Goal: Find specific page/section: Find specific page/section

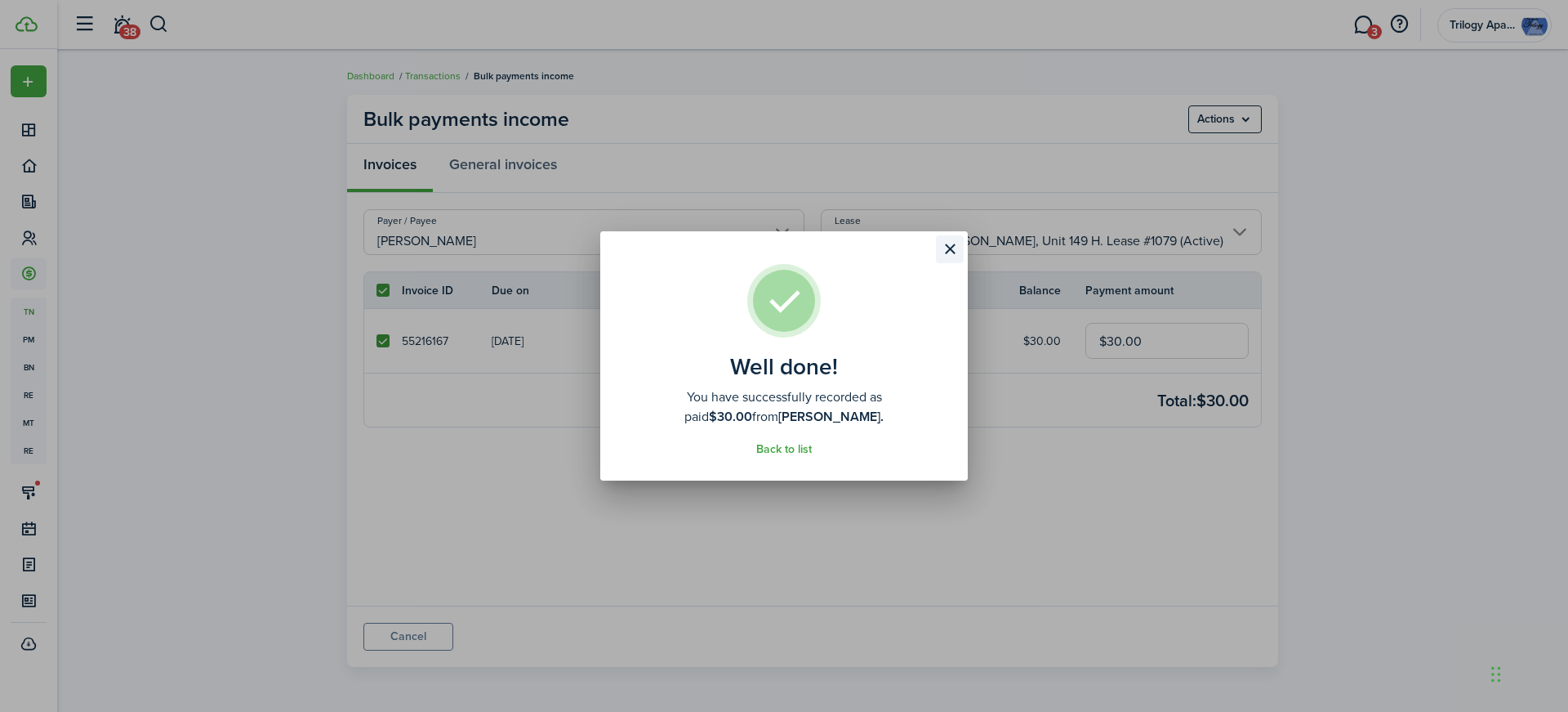
click at [949, 251] on button "Close modal" at bounding box center [950, 249] width 28 height 28
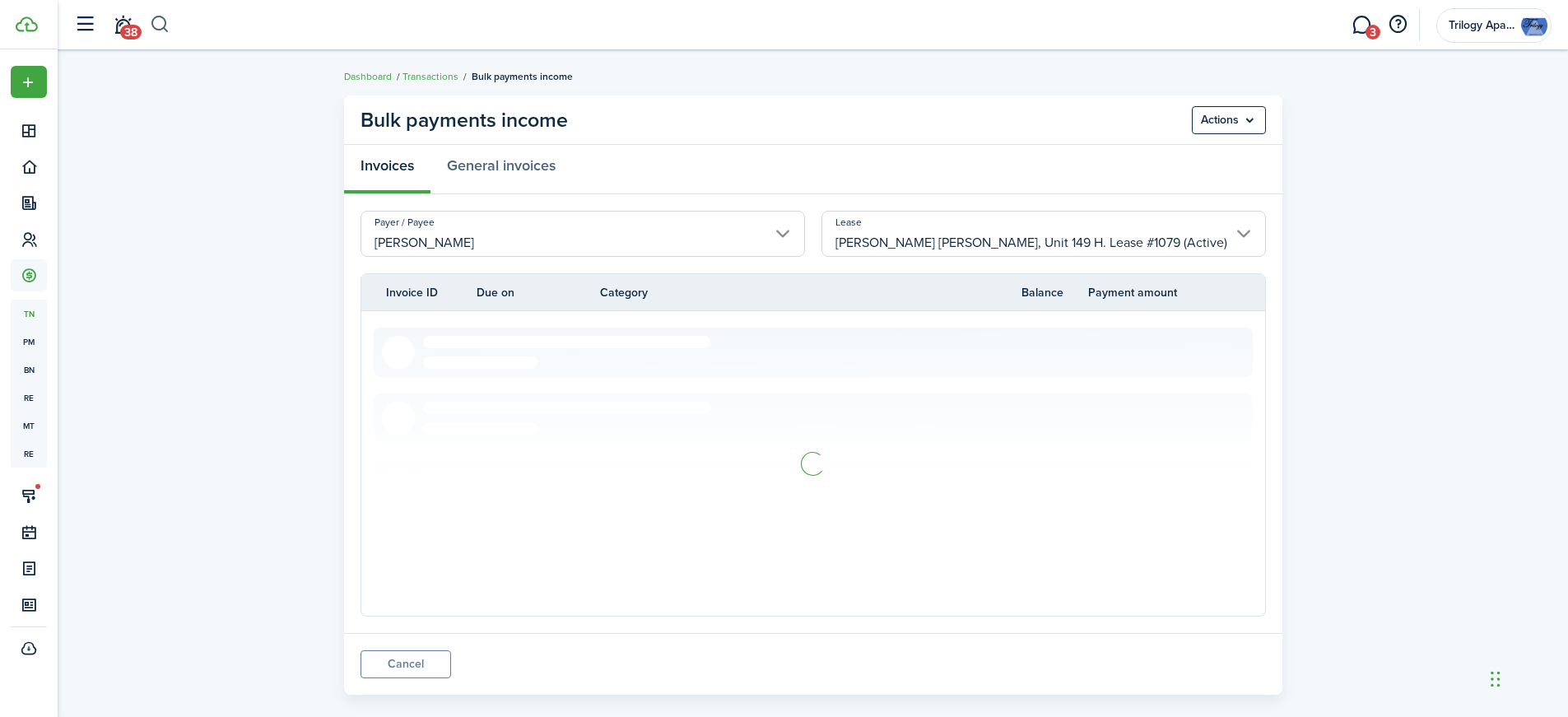
click at [155, 19] on button "button" at bounding box center [160, 25] width 21 height 28
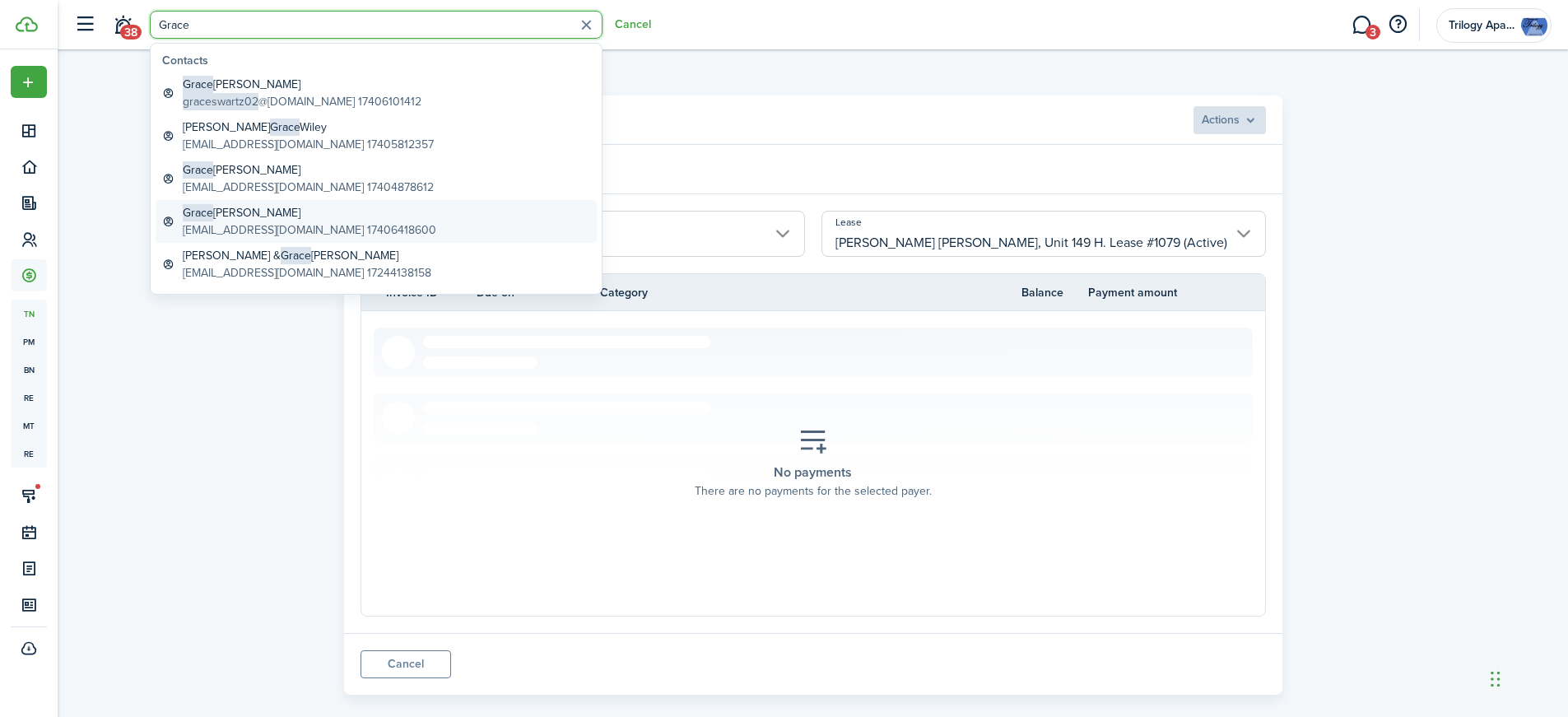
type input "Grace"
click at [290, 216] on global-search-item-title "[PERSON_NAME] [PERSON_NAME]" at bounding box center [309, 212] width 253 height 17
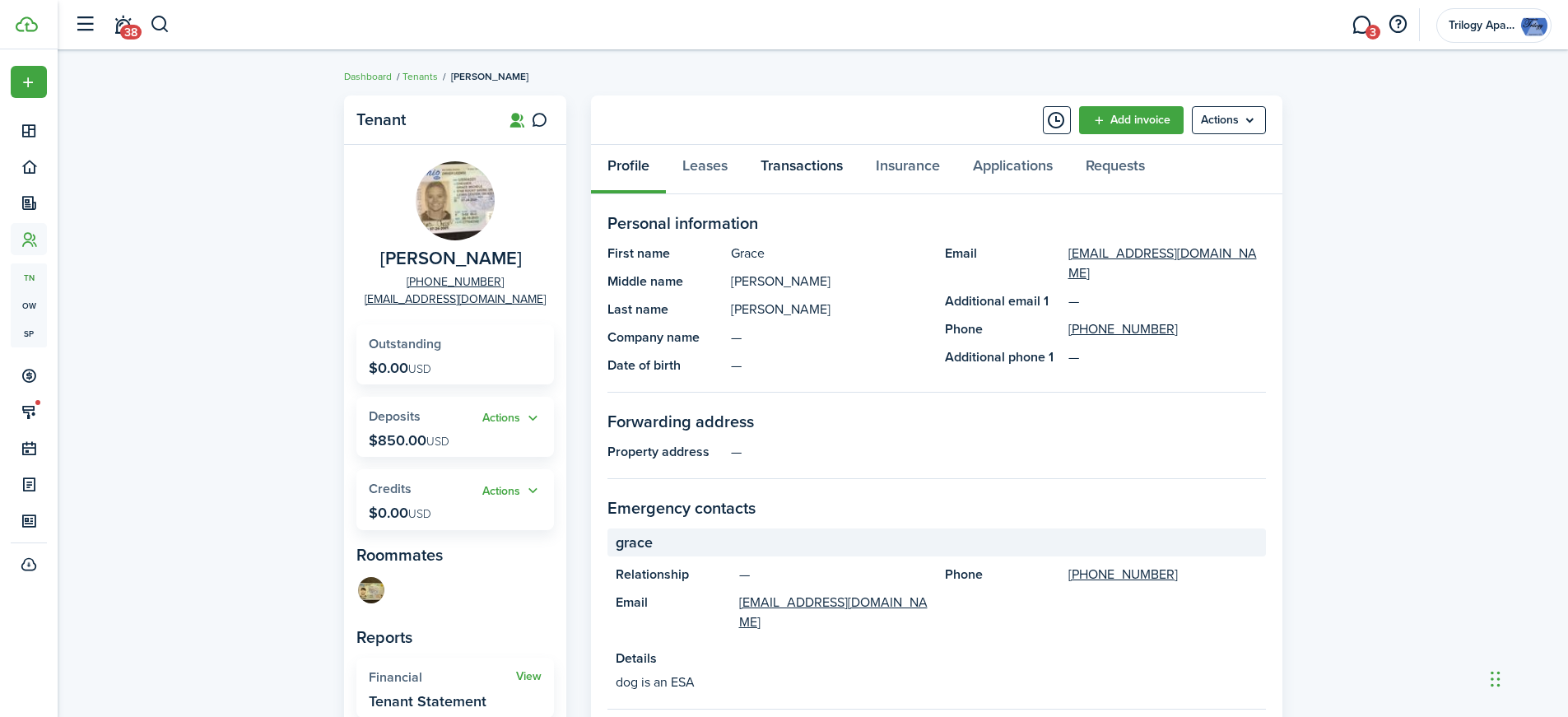
click at [825, 166] on link "Transactions" at bounding box center [801, 169] width 115 height 49
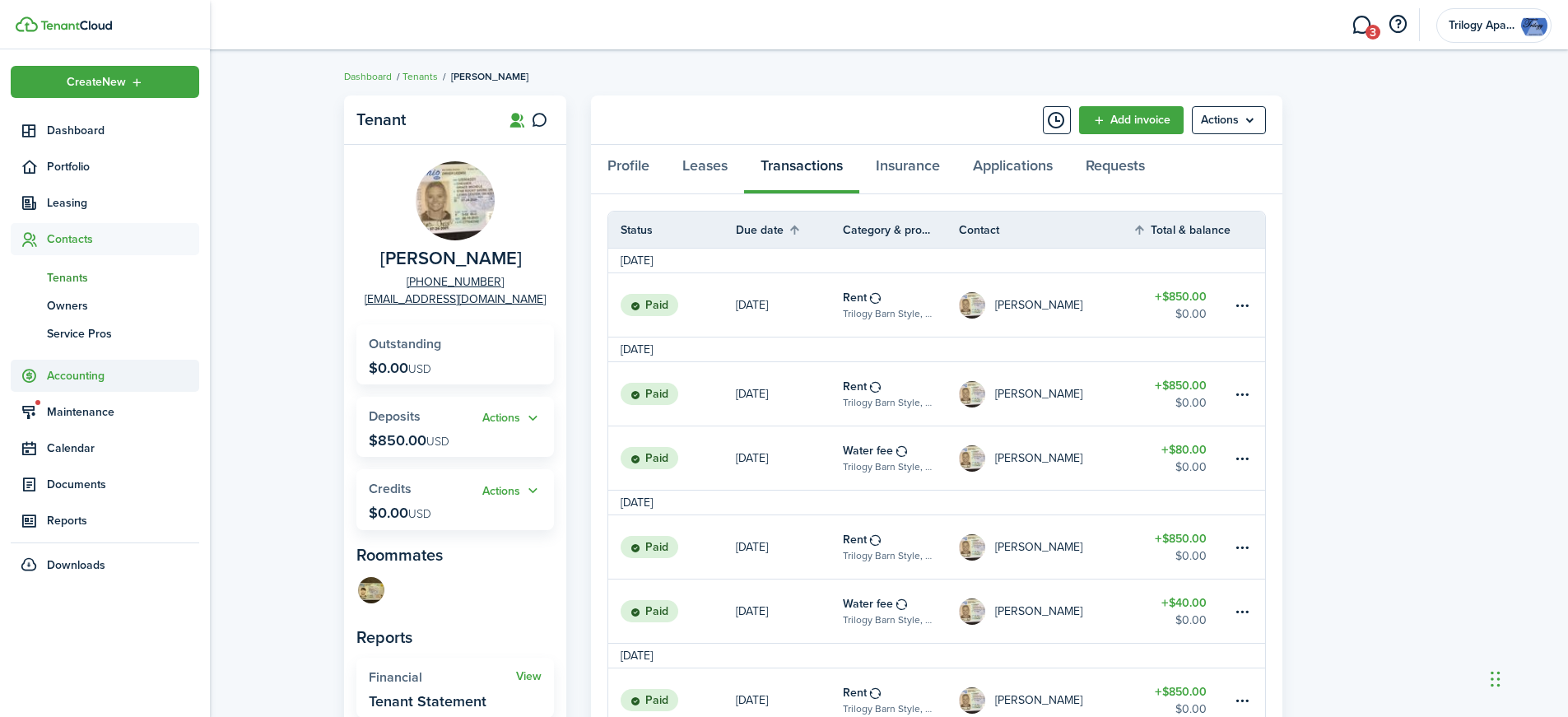
click at [62, 376] on span "Accounting" at bounding box center [123, 375] width 152 height 17
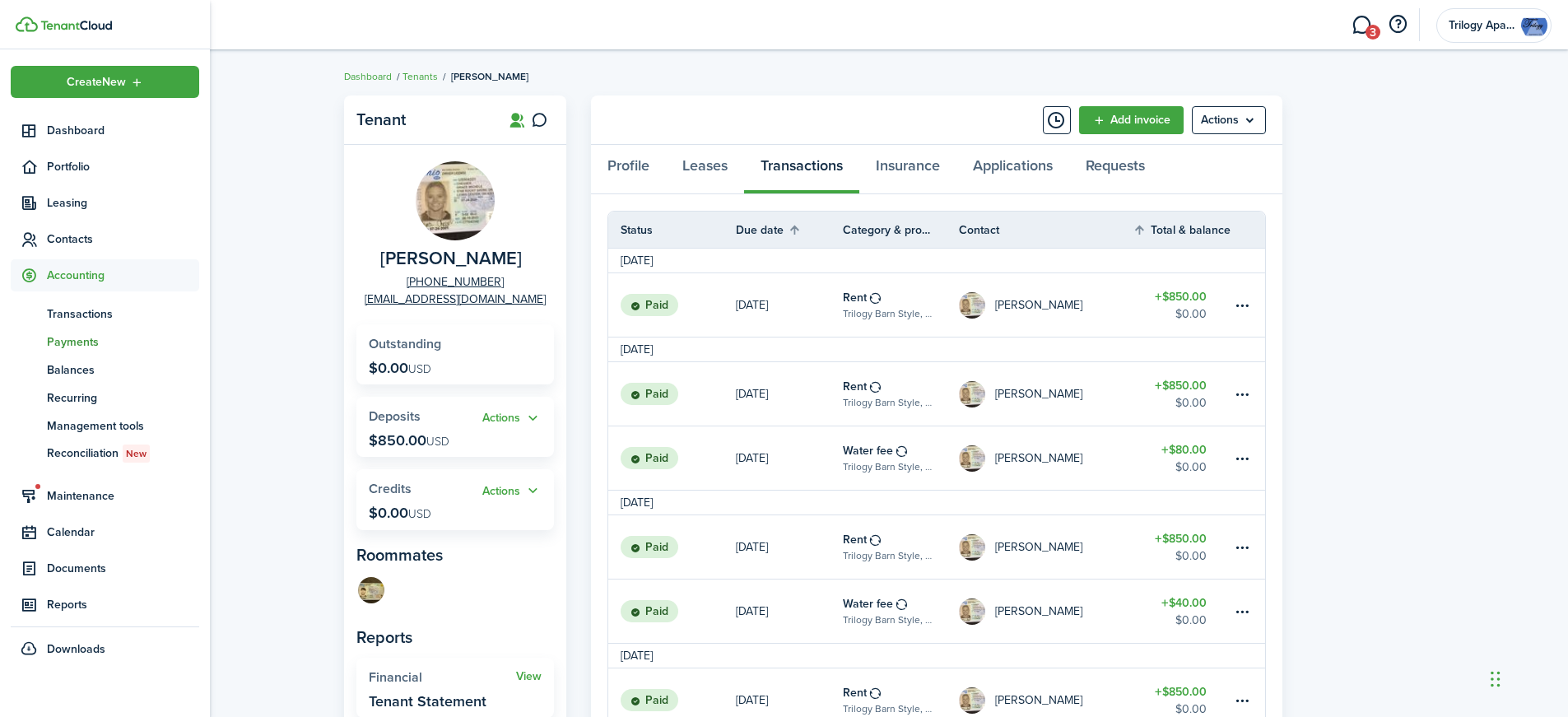
click at [67, 337] on span "Payments" at bounding box center [123, 341] width 152 height 17
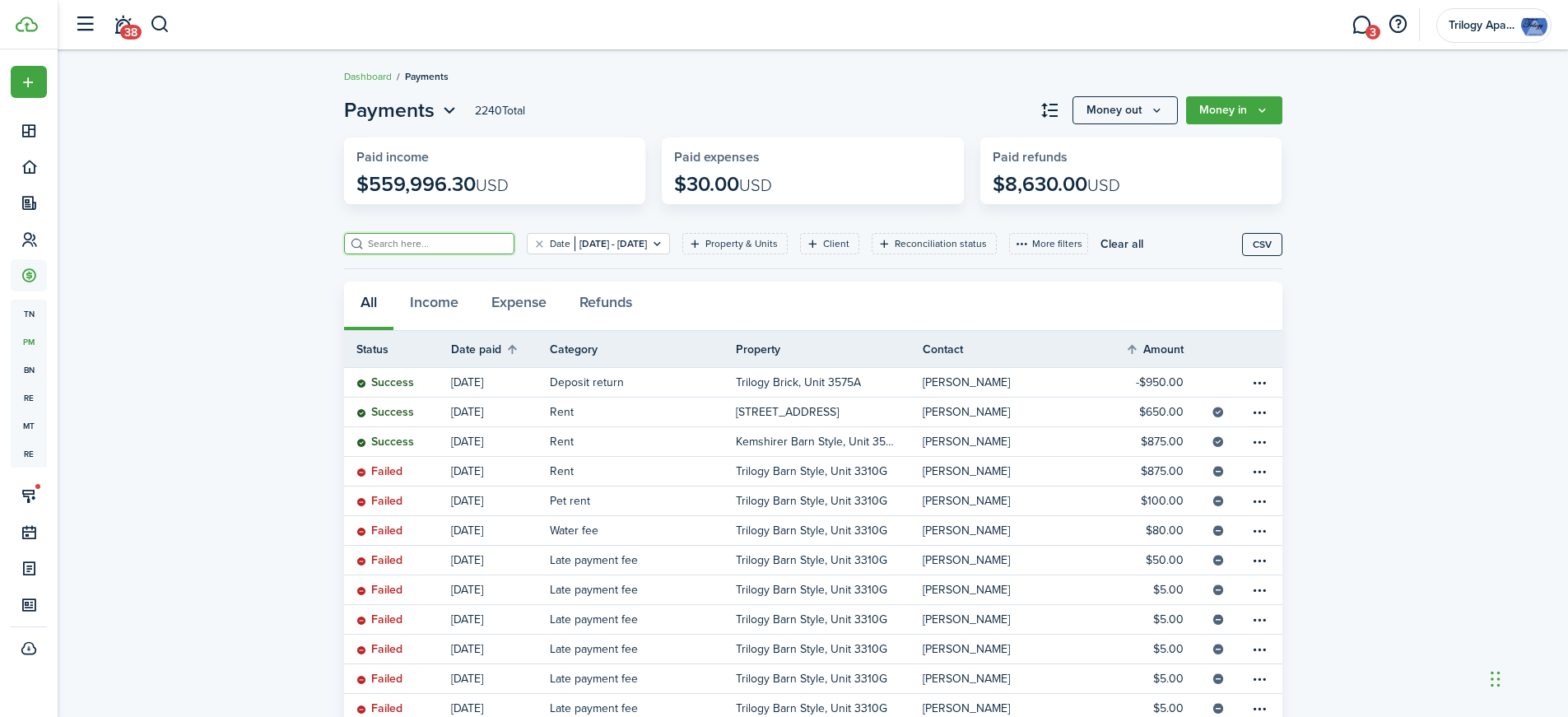
click at [447, 244] on input "search" at bounding box center [436, 244] width 145 height 16
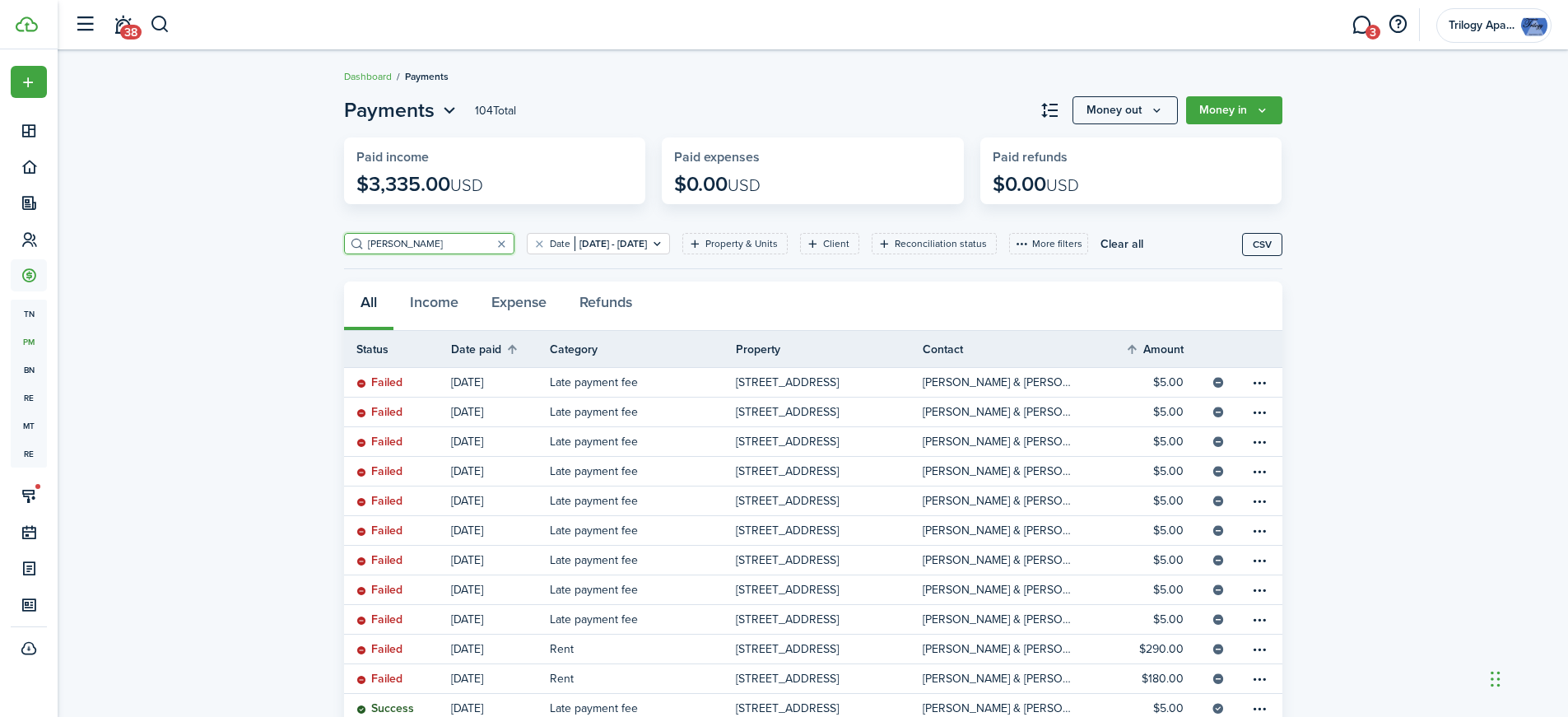
type input "[PERSON_NAME]"
click at [664, 244] on icon "Open filter" at bounding box center [657, 243] width 14 height 13
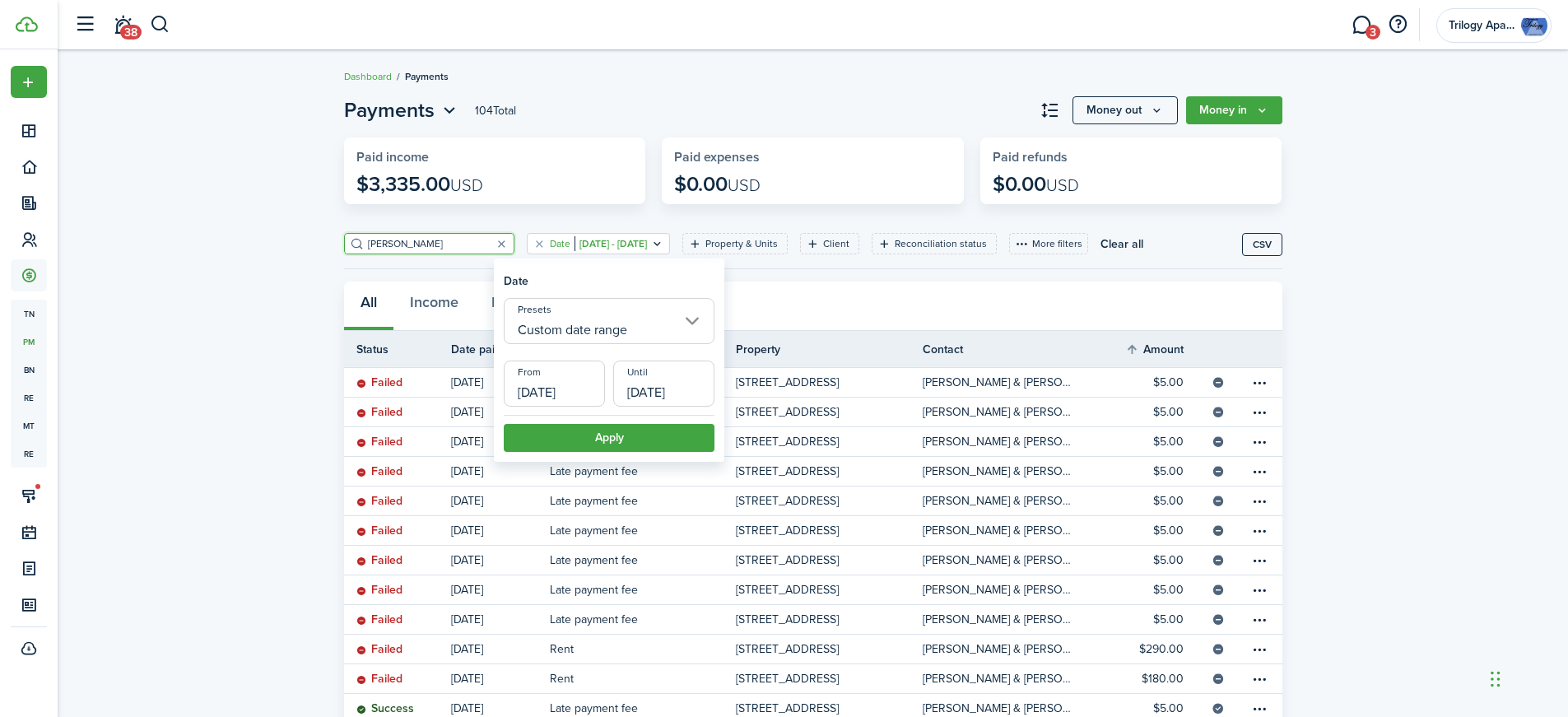
click at [677, 335] on input "Custom date range" at bounding box center [609, 321] width 211 height 46
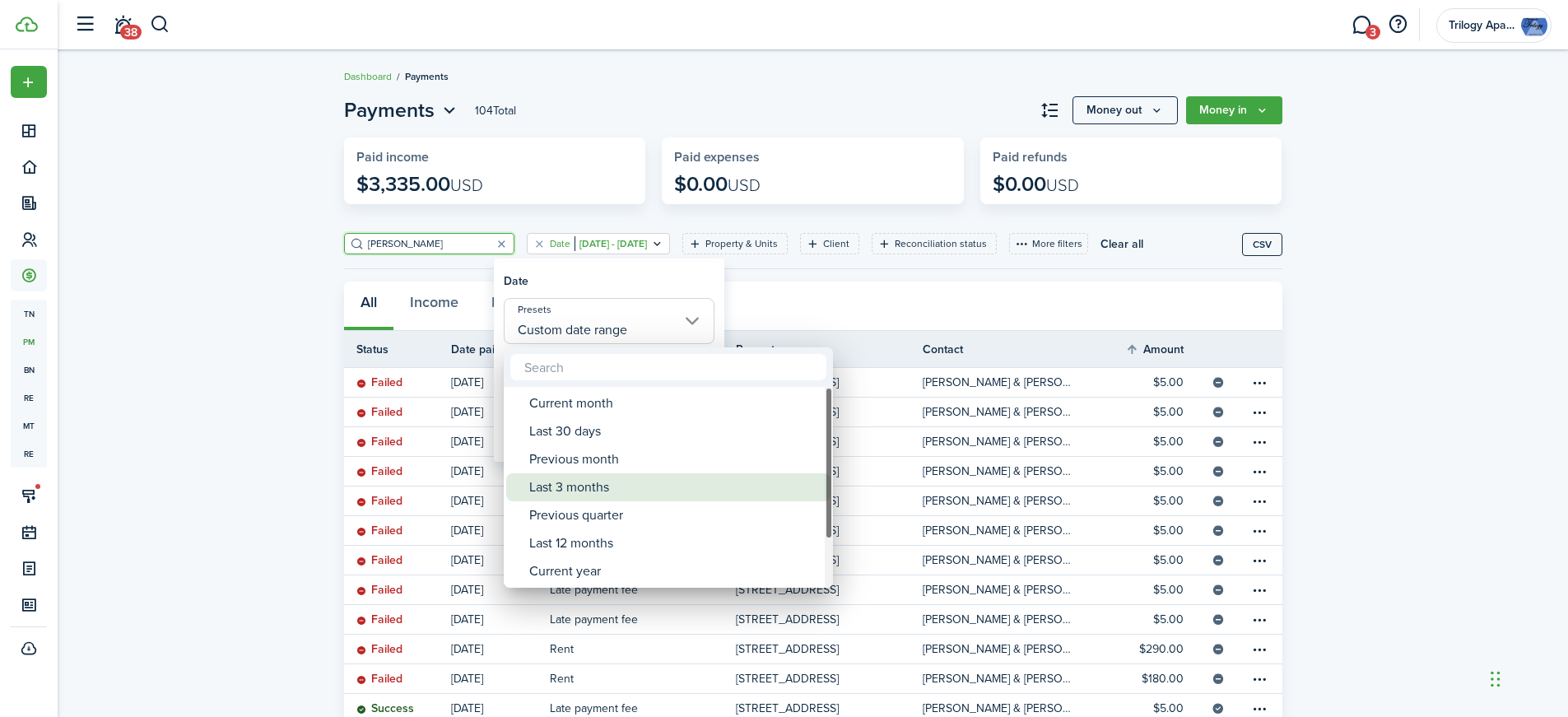
click at [632, 486] on div "Last 3 months" at bounding box center [674, 487] width 291 height 28
type input "Last 3 months"
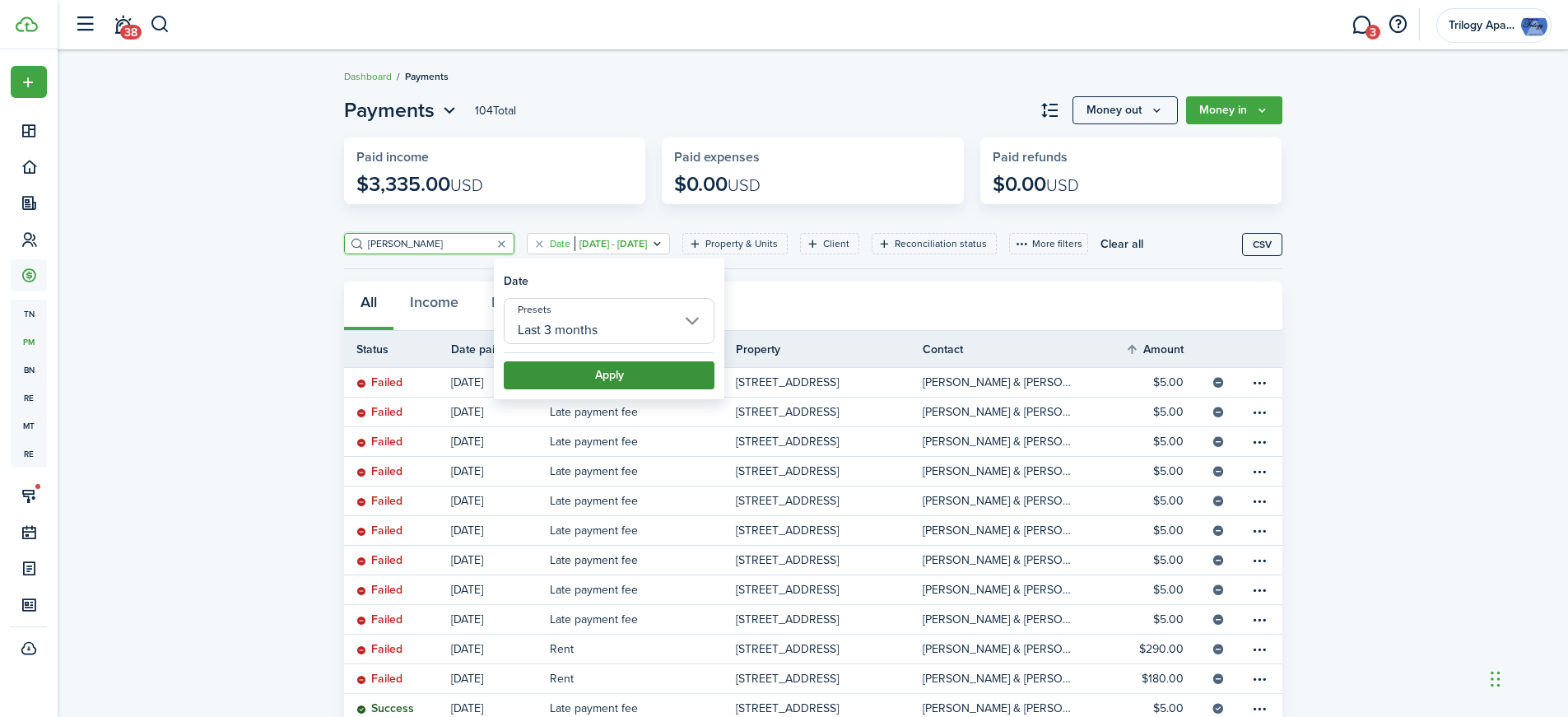
click at [641, 378] on button "Apply" at bounding box center [609, 375] width 211 height 28
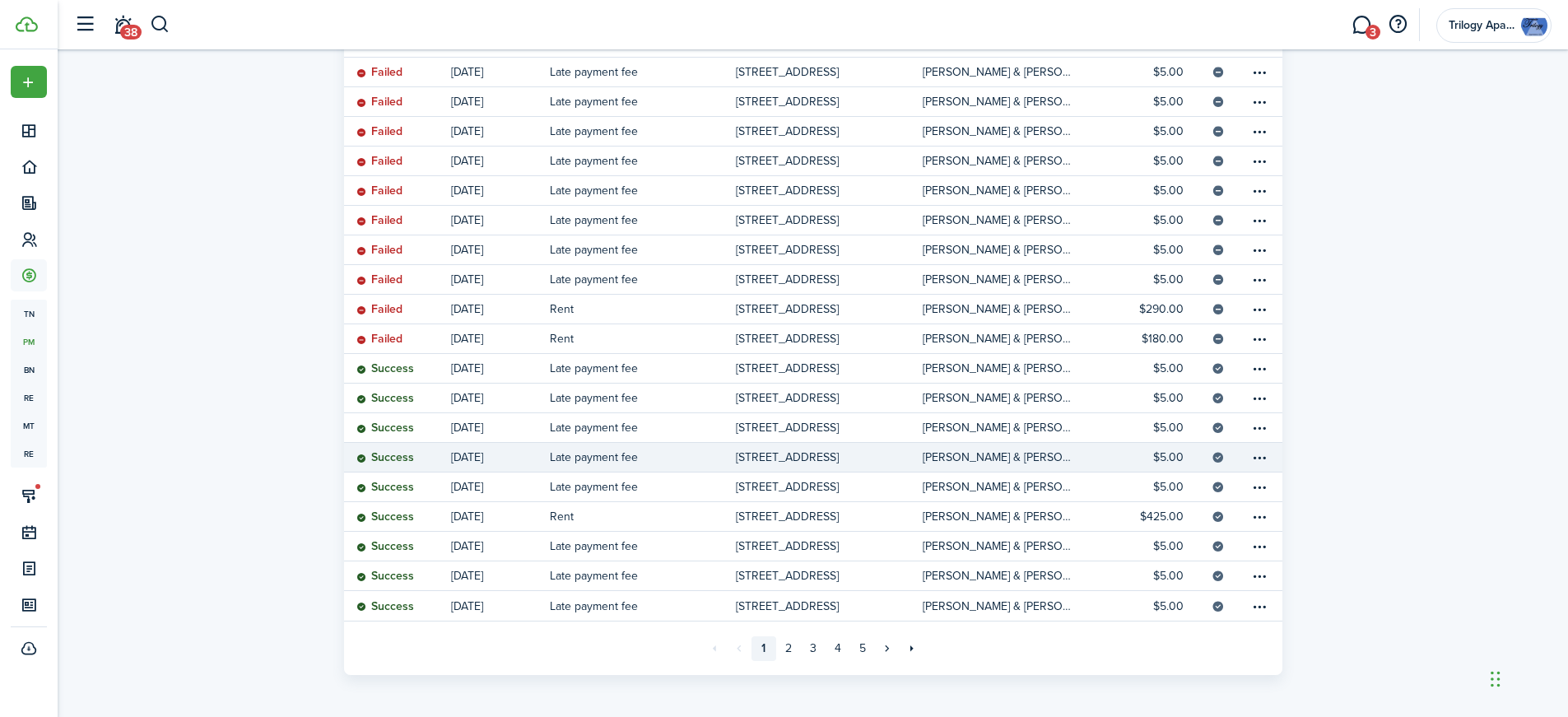
scroll to position [343, 0]
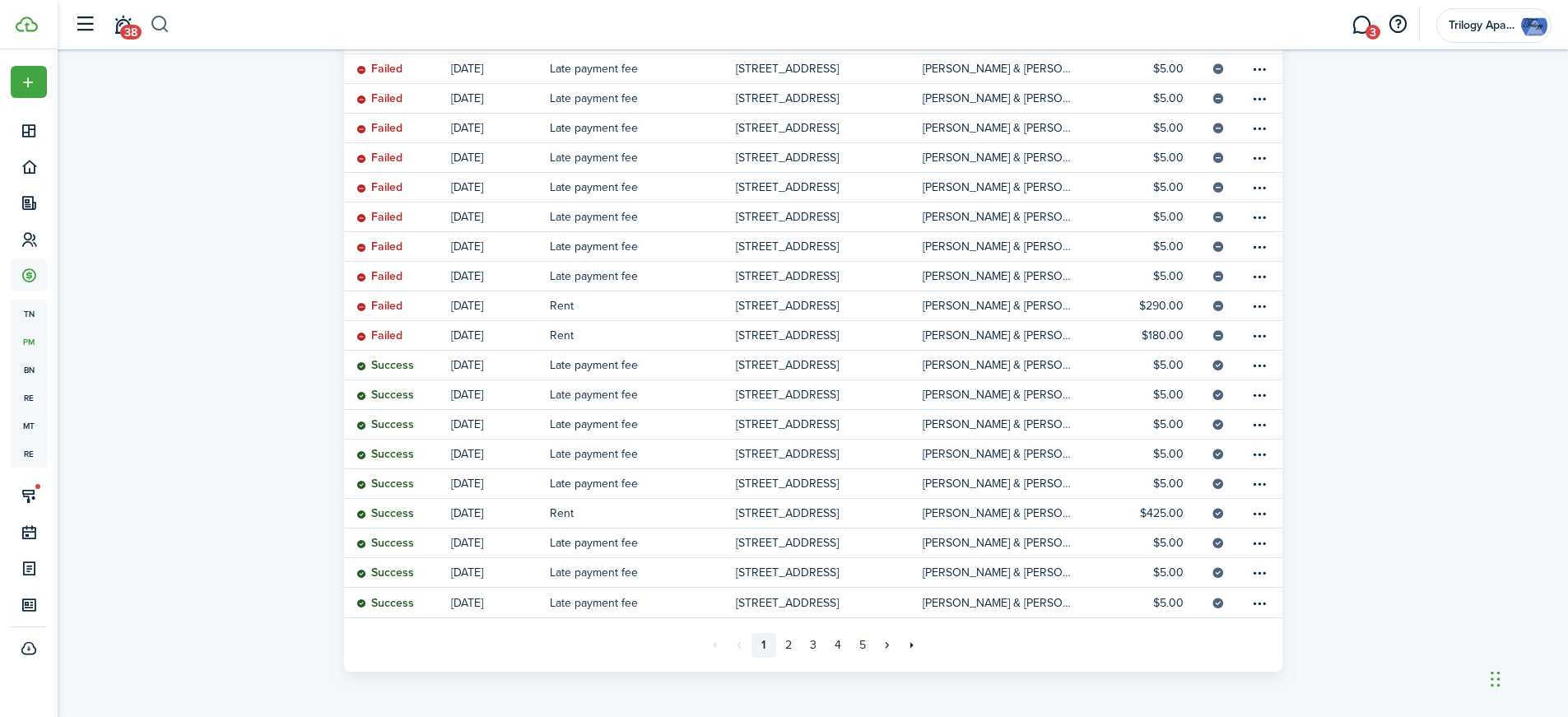
click at [154, 24] on button "button" at bounding box center [160, 25] width 21 height 28
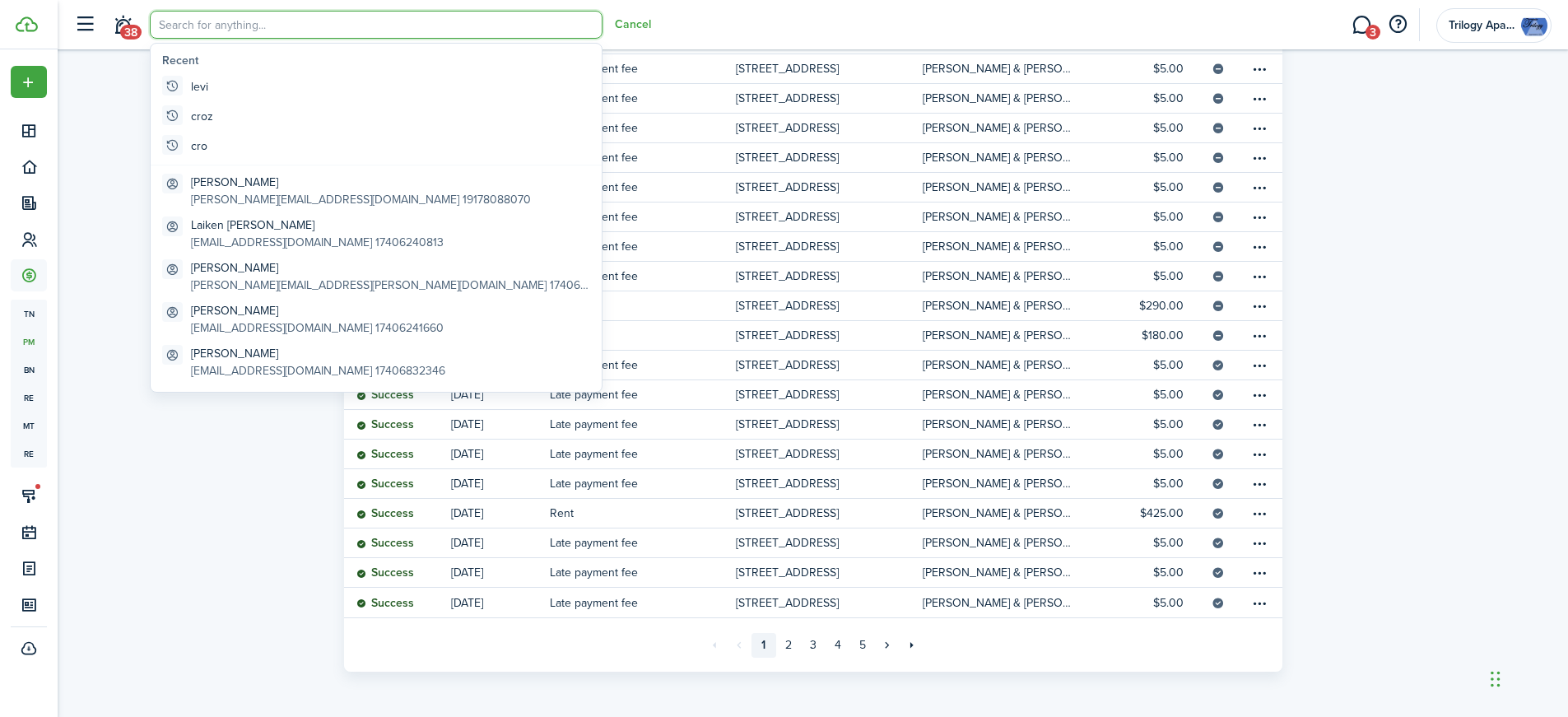
scroll to position [0, 0]
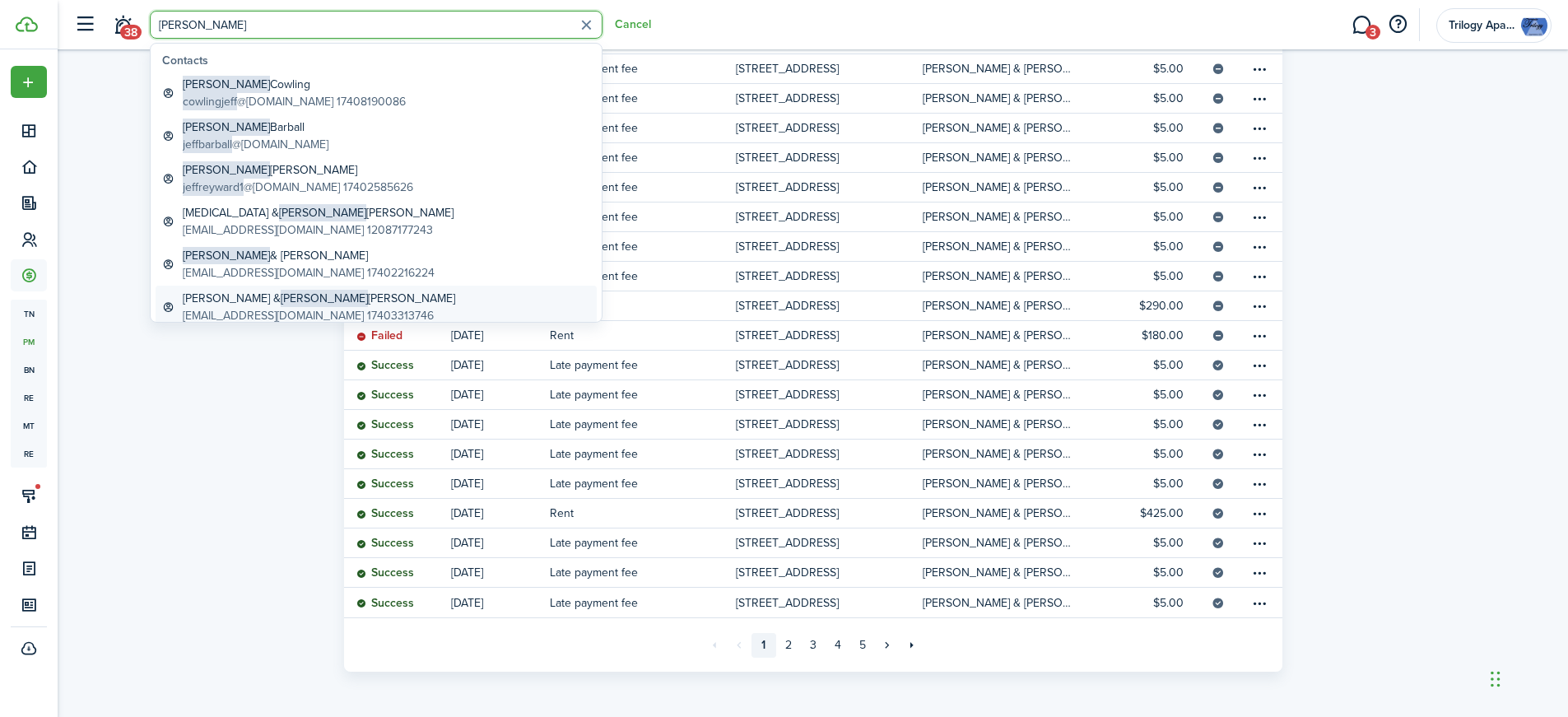
type input "[PERSON_NAME]"
click at [335, 295] on global-search-item-title "[PERSON_NAME] & [PERSON_NAME]" at bounding box center [319, 298] width 272 height 17
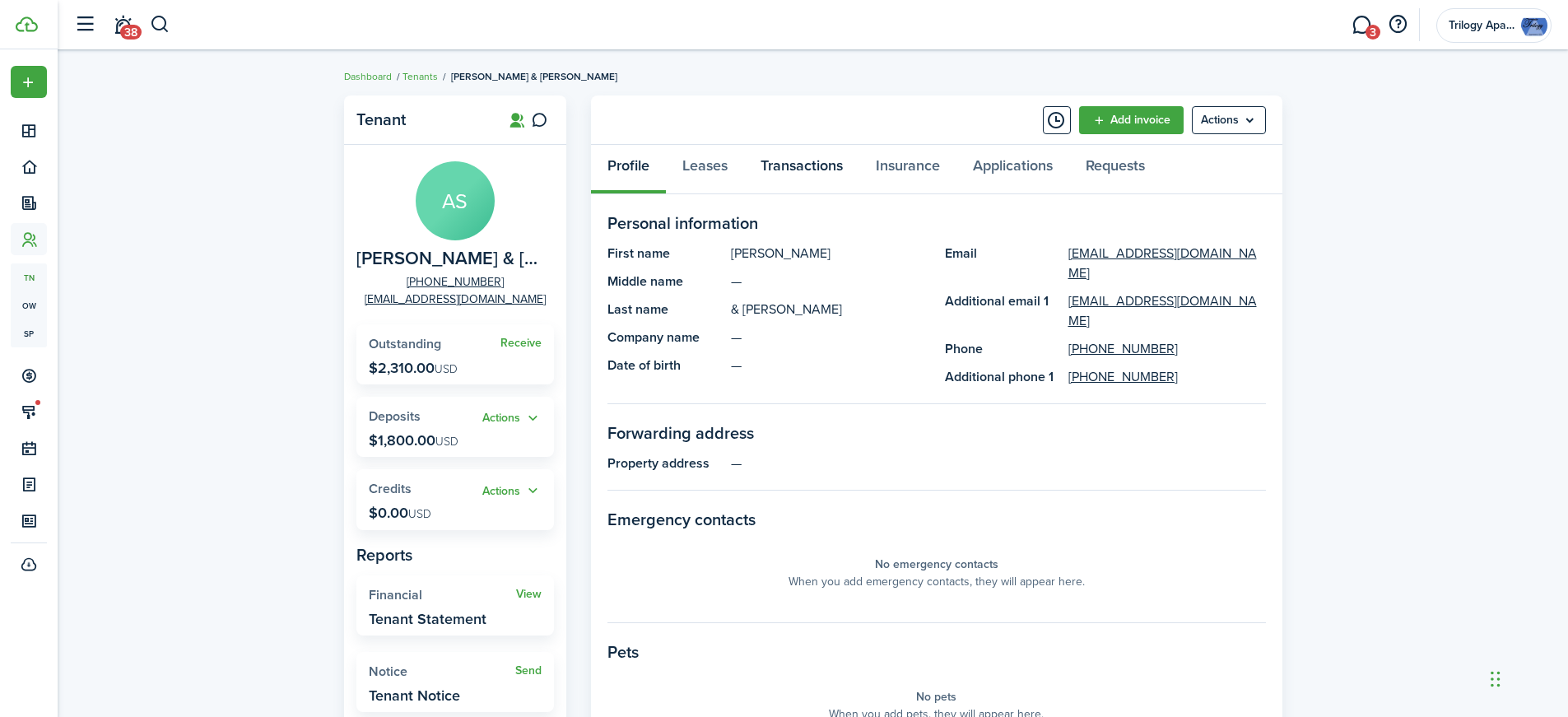
click at [818, 168] on link "Transactions" at bounding box center [801, 169] width 115 height 49
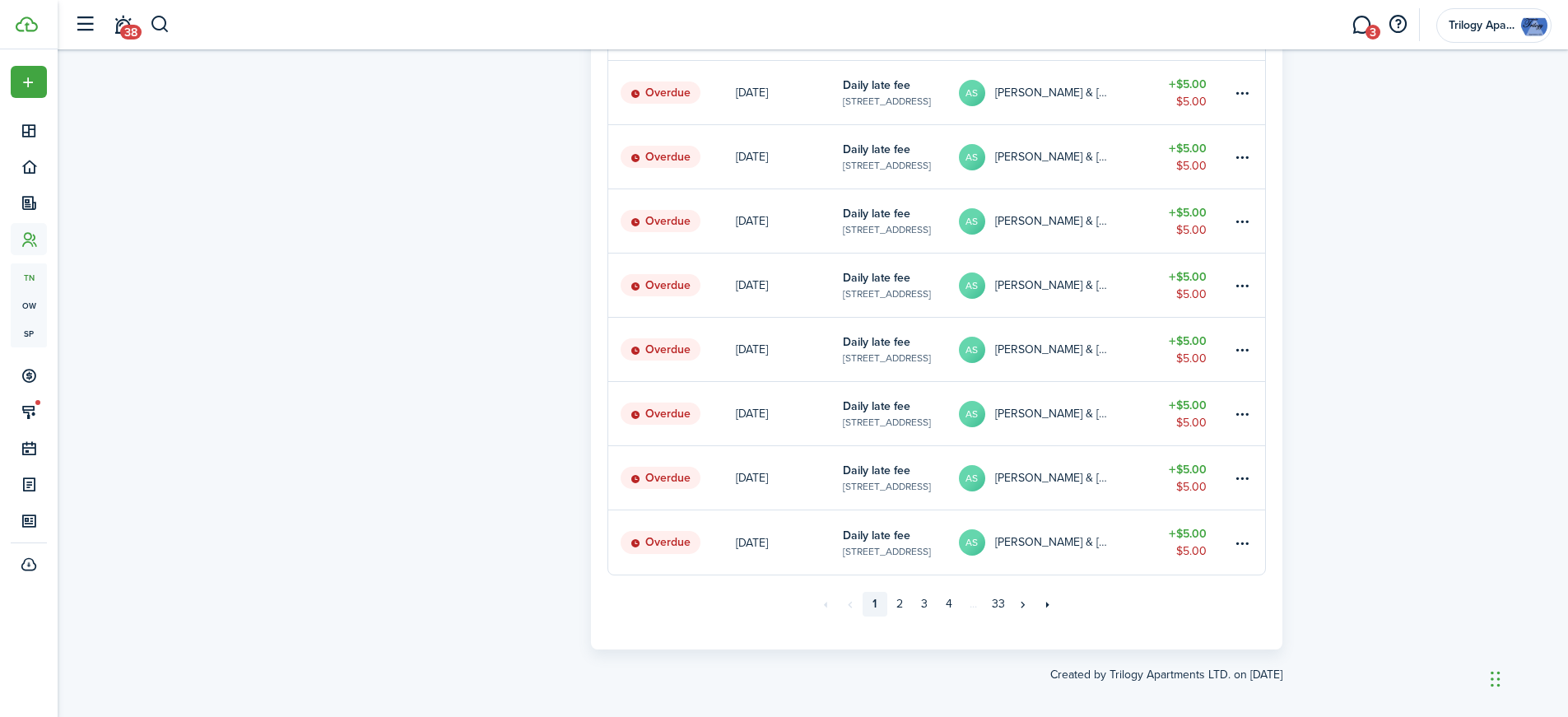
scroll to position [1019, 0]
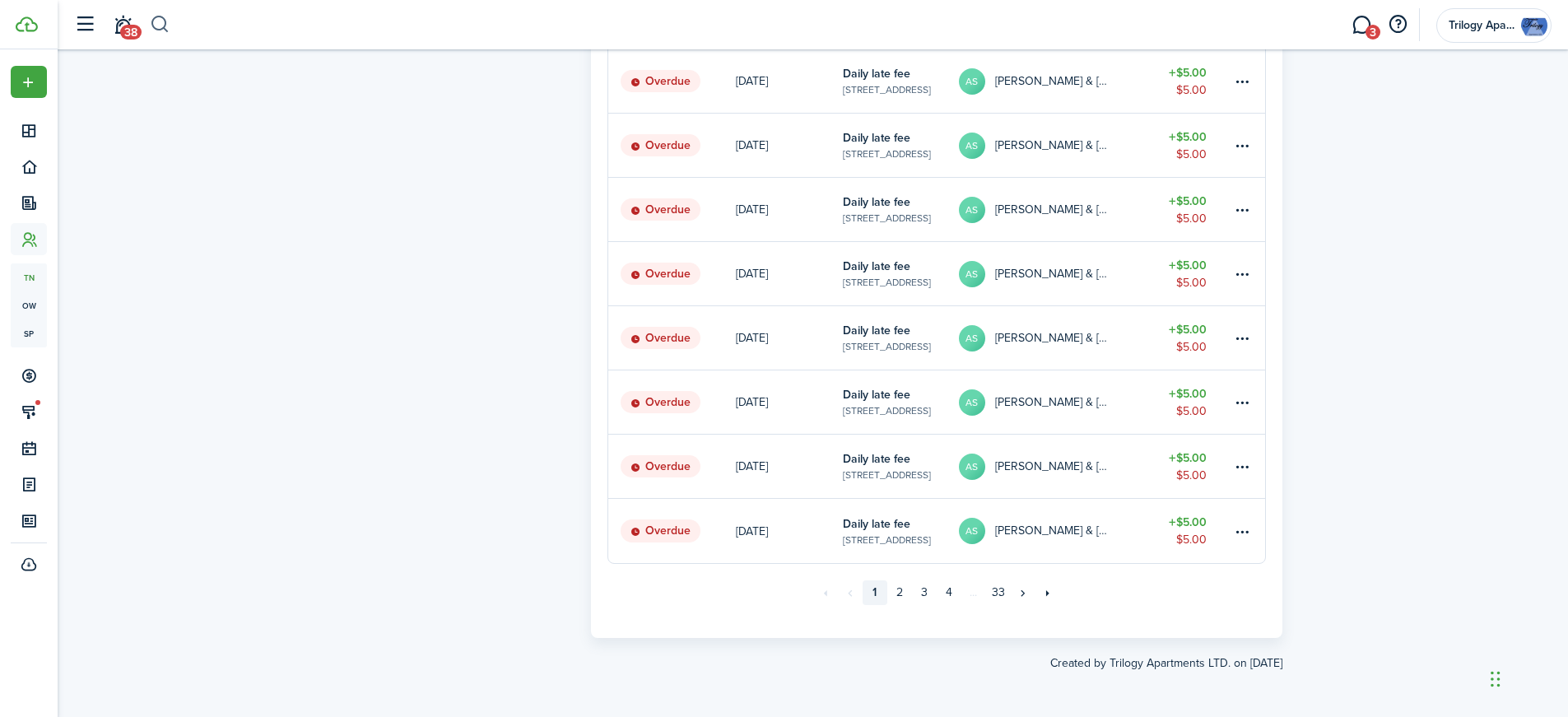
click at [165, 26] on button "button" at bounding box center [160, 25] width 21 height 28
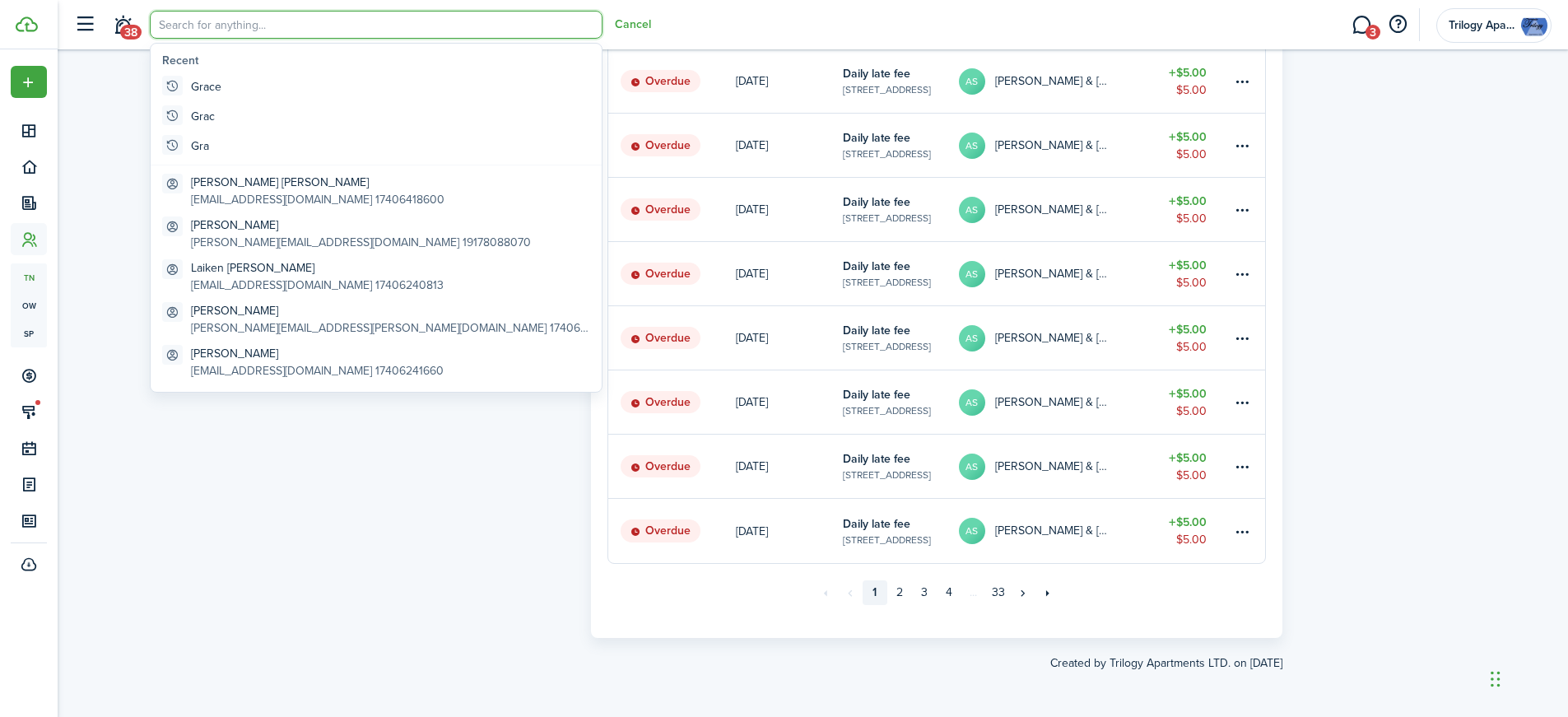
scroll to position [0, 0]
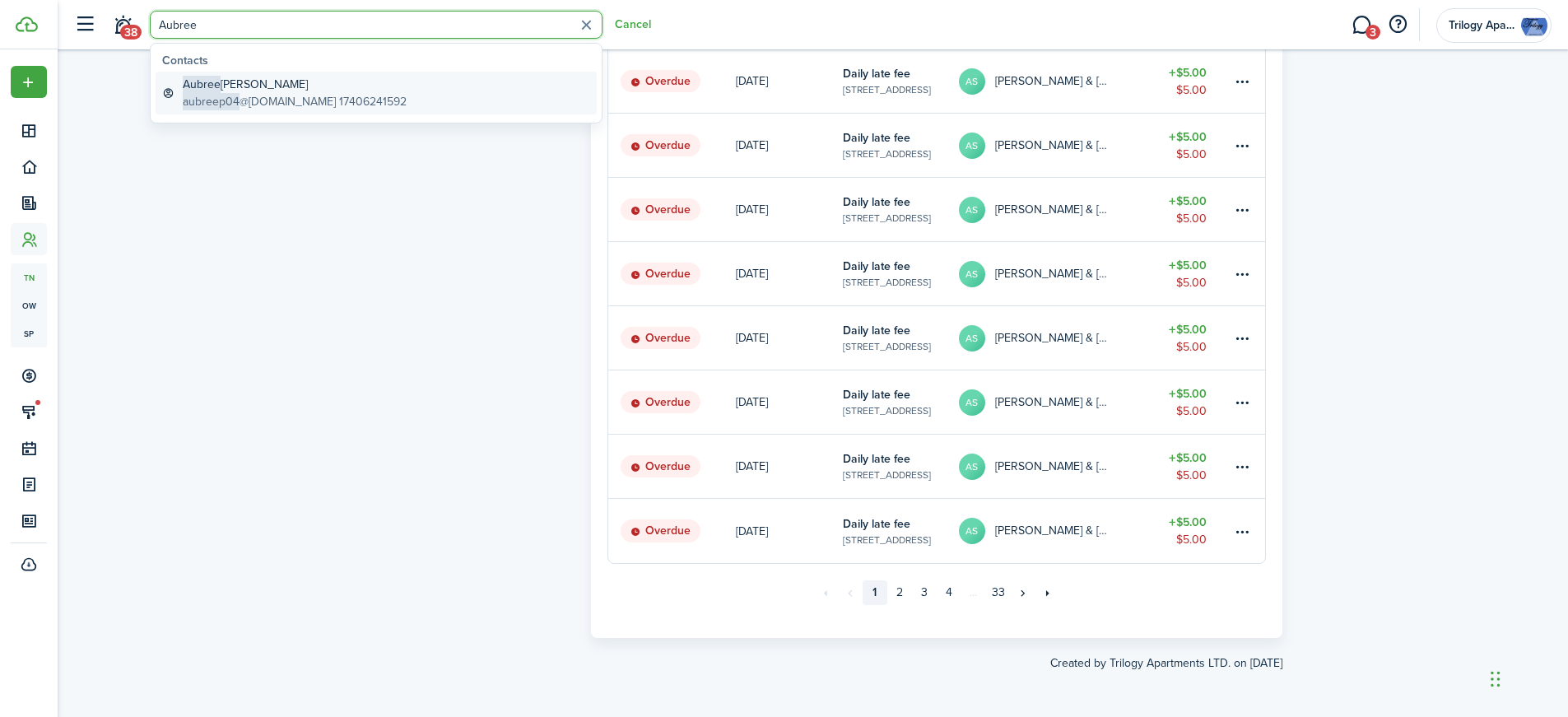
type input "Aubree"
click at [255, 91] on global-search-item-title "Aubree [PERSON_NAME]" at bounding box center [295, 84] width 224 height 17
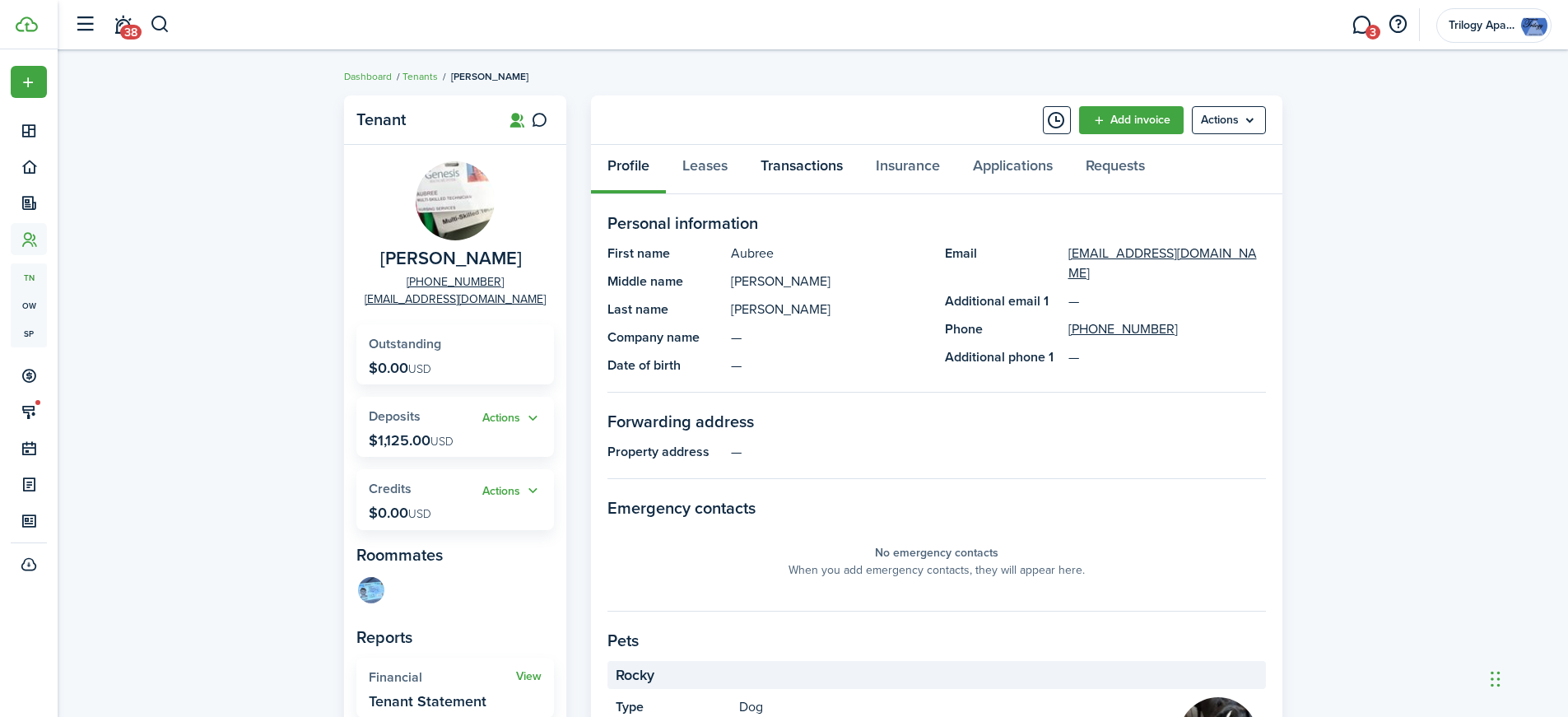
click at [788, 165] on link "Transactions" at bounding box center [801, 169] width 115 height 49
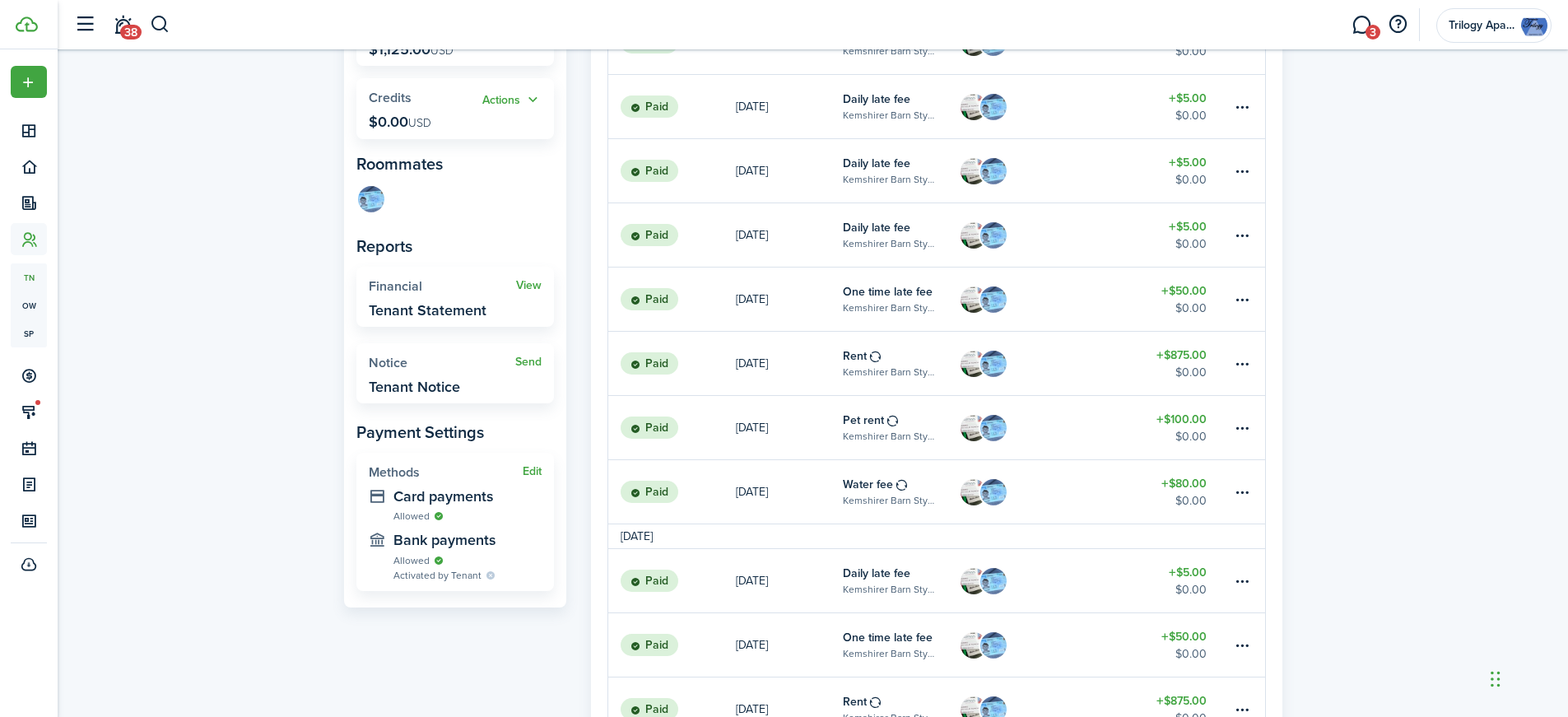
scroll to position [411, 0]
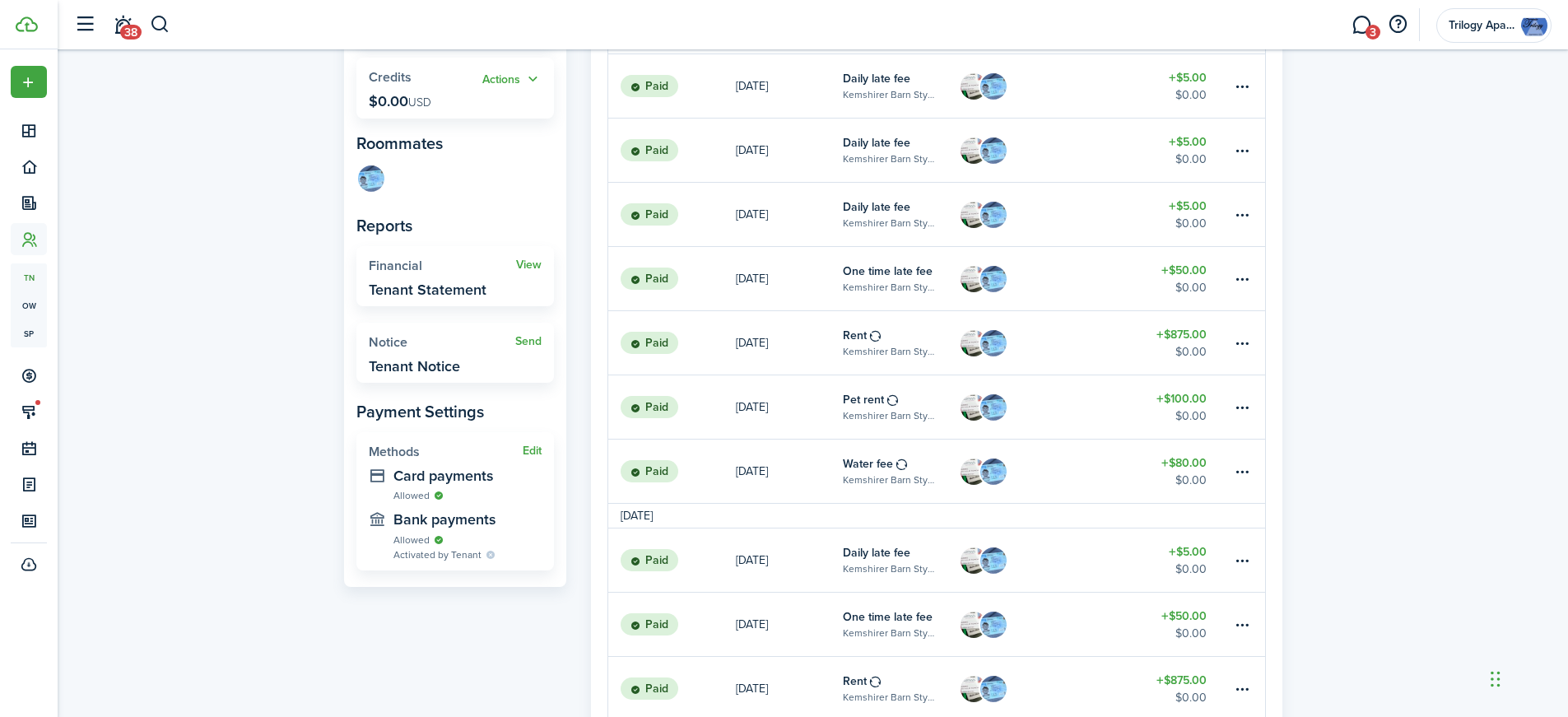
click at [920, 349] on table-subtitle "Kemshirer Barn Style, Unit 3550 D" at bounding box center [888, 351] width 91 height 15
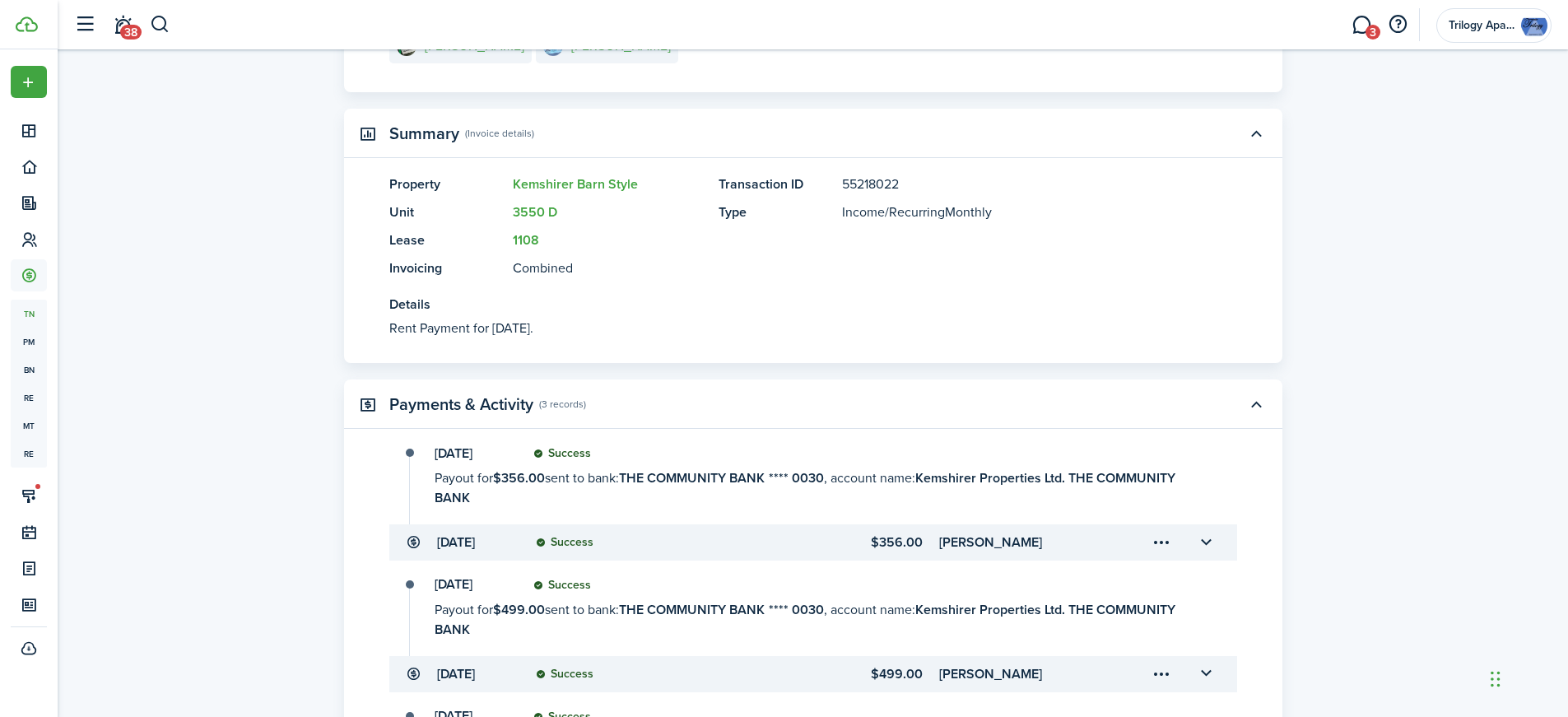
scroll to position [411, 0]
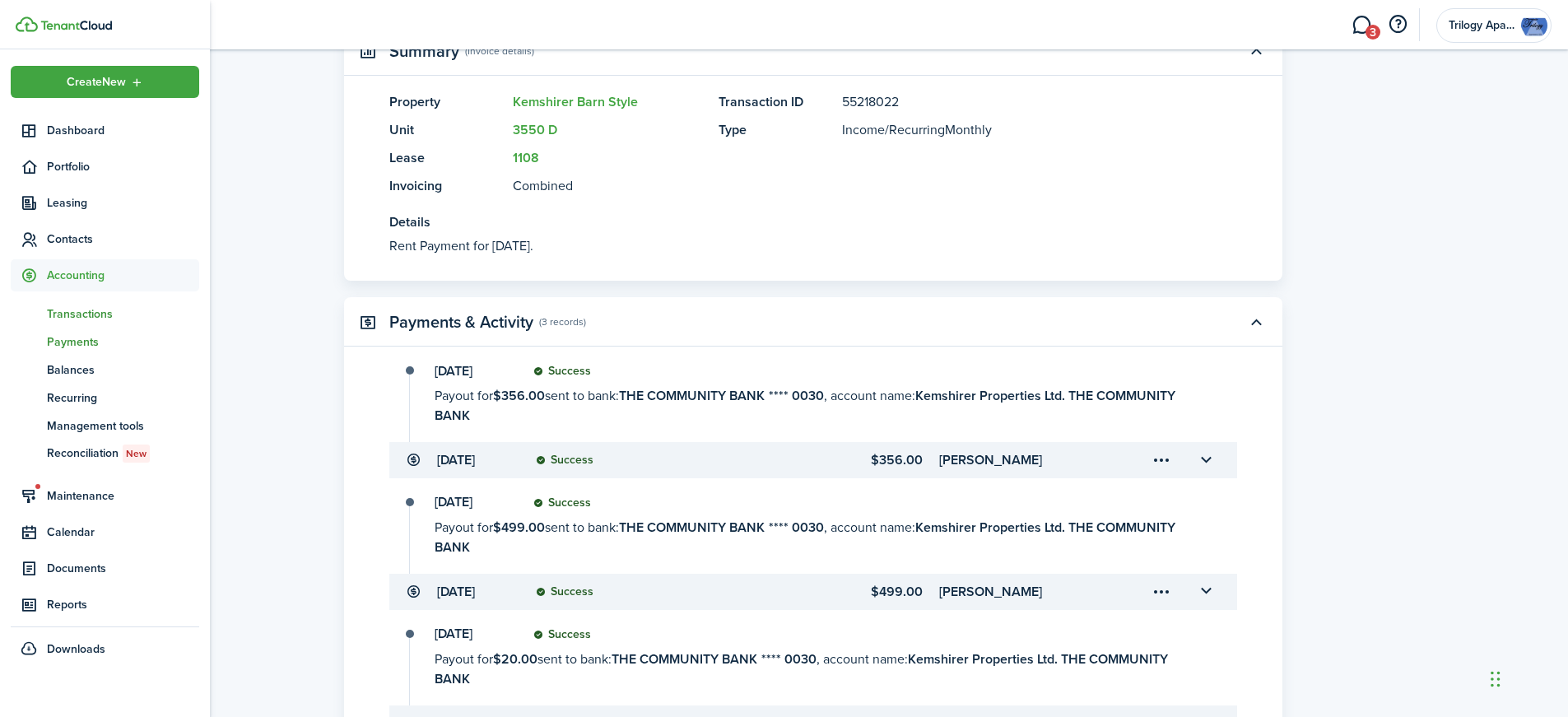
click at [74, 336] on span "Payments" at bounding box center [123, 341] width 152 height 17
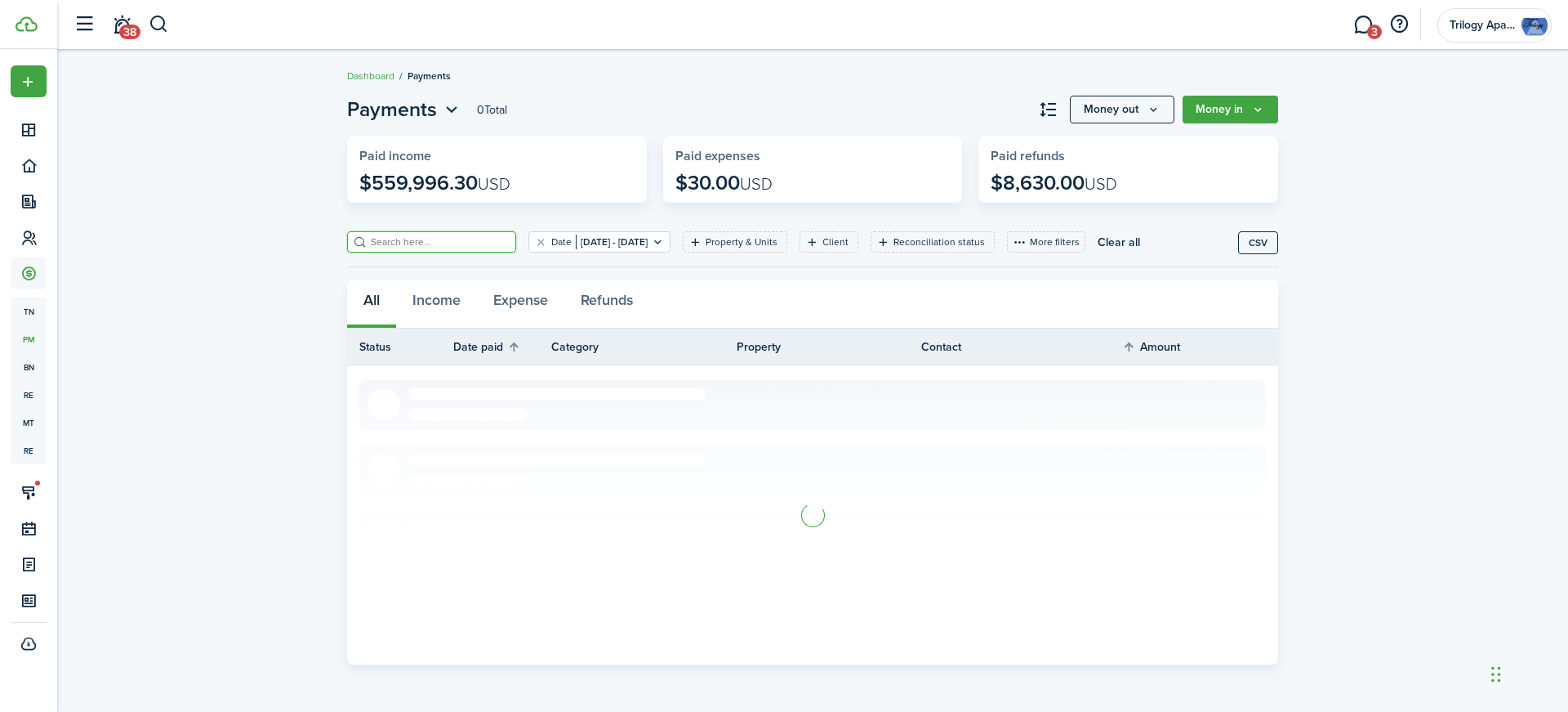
click at [399, 237] on input "search" at bounding box center [438, 242] width 144 height 16
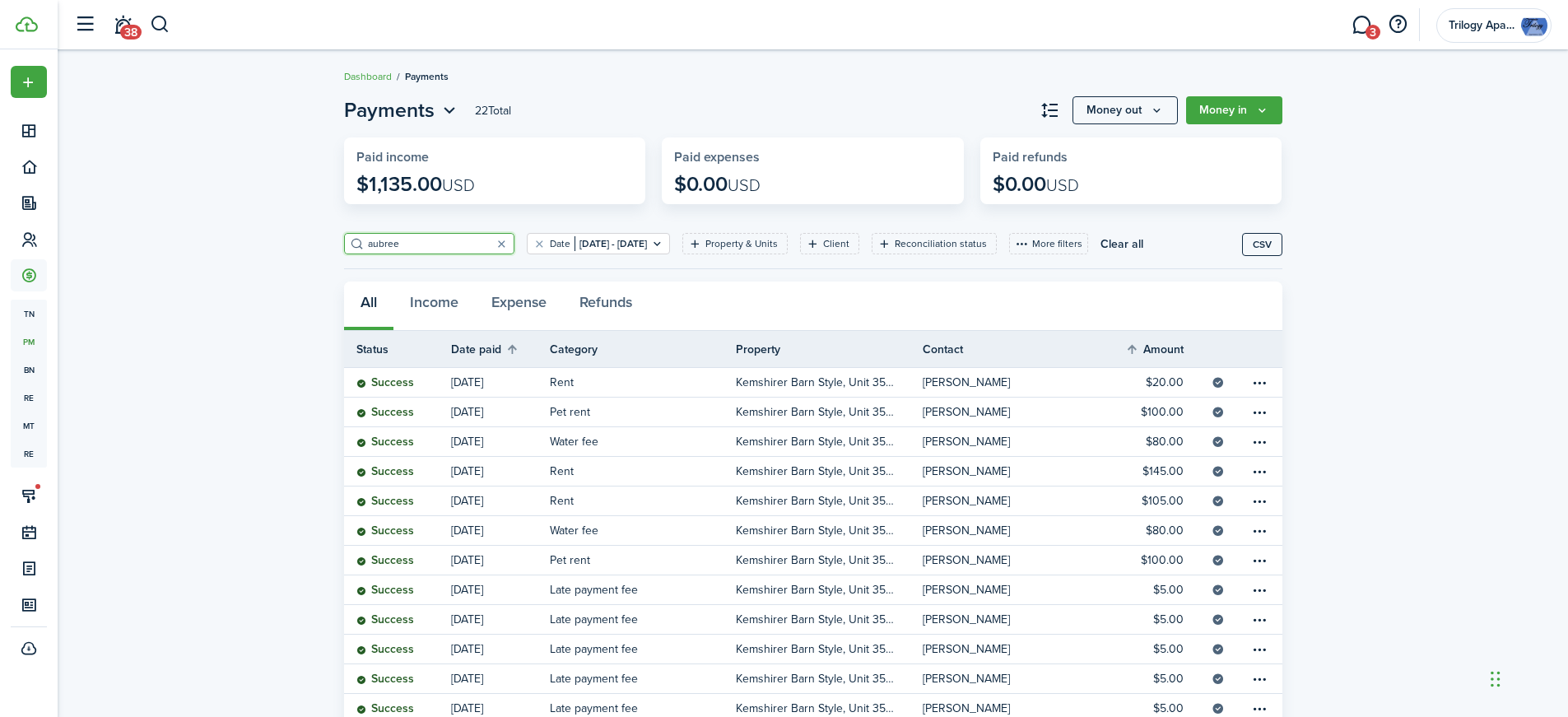
type input "aubree"
click at [664, 237] on icon "Open filter" at bounding box center [657, 243] width 14 height 13
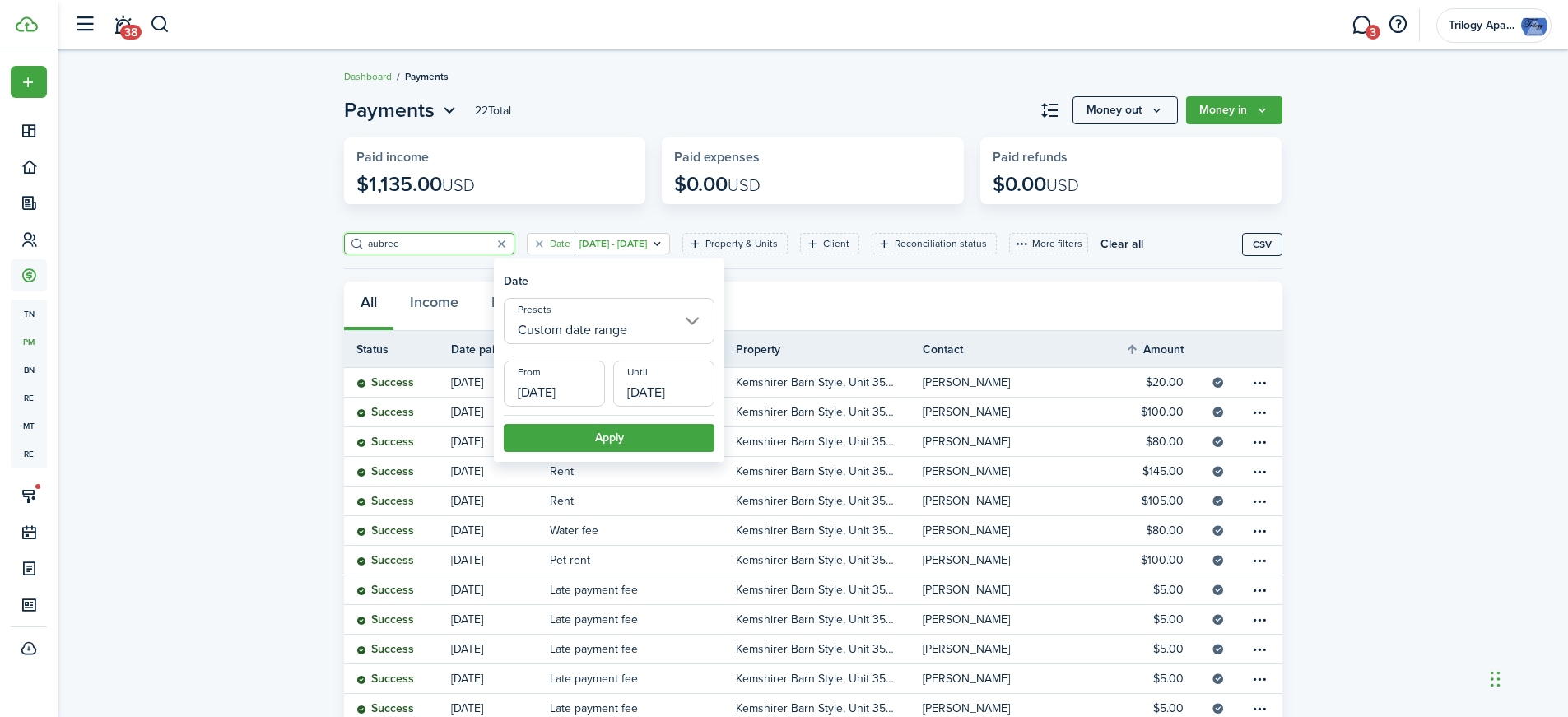
click at [677, 315] on input "Custom date range" at bounding box center [609, 321] width 211 height 46
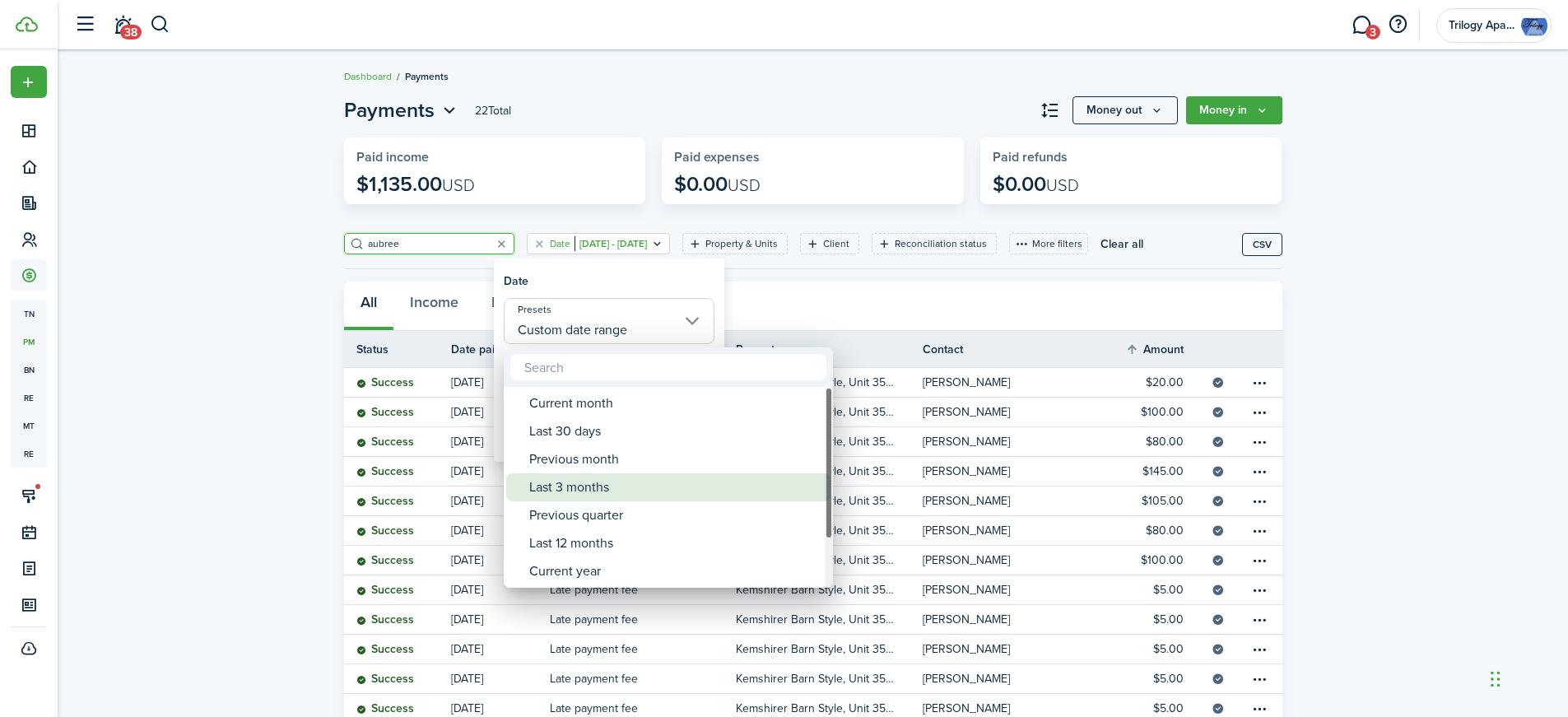
drag, startPoint x: 613, startPoint y: 486, endPoint x: 612, endPoint y: 473, distance: 12.4
click at [614, 486] on div "Last 3 months" at bounding box center [674, 487] width 291 height 28
type input "Last 3 months"
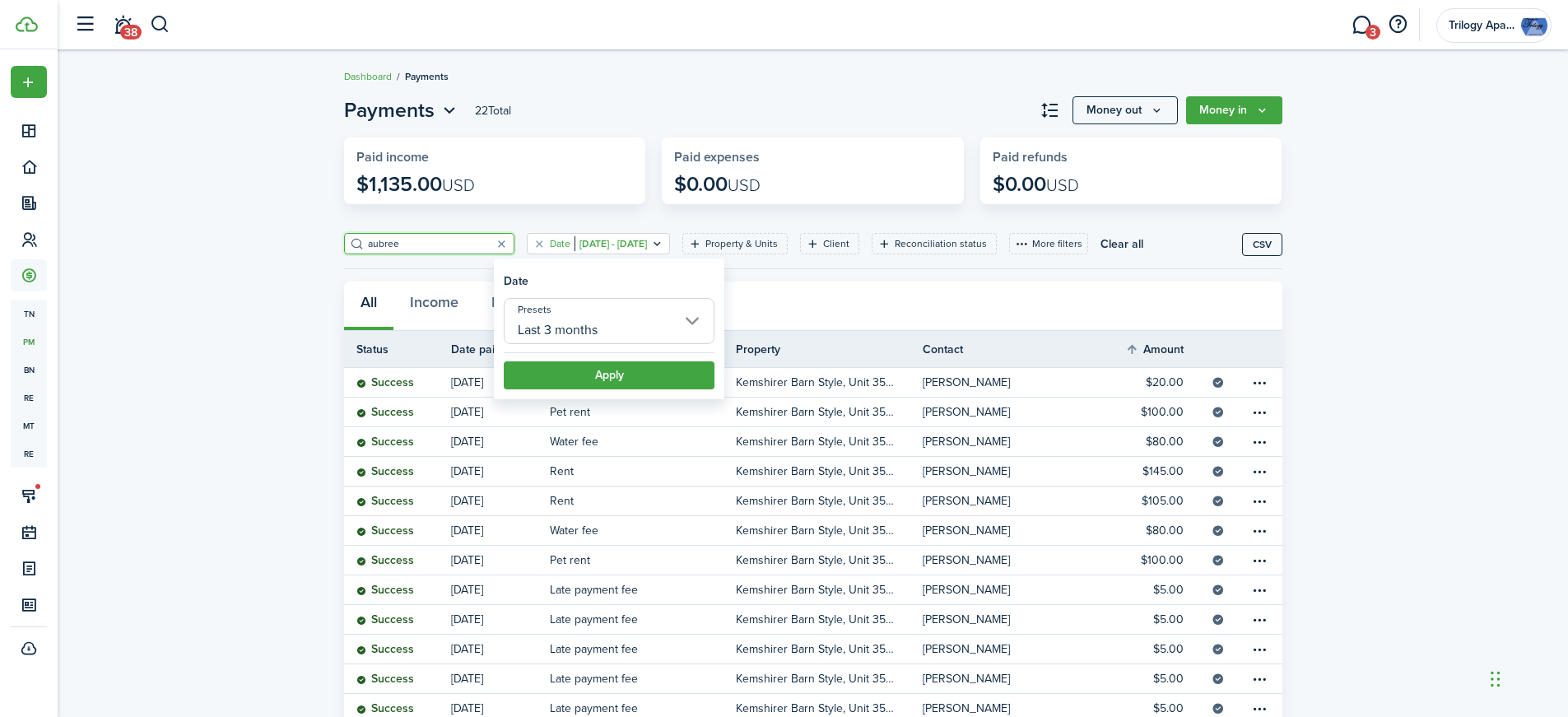
click at [620, 376] on button "Apply" at bounding box center [609, 375] width 211 height 28
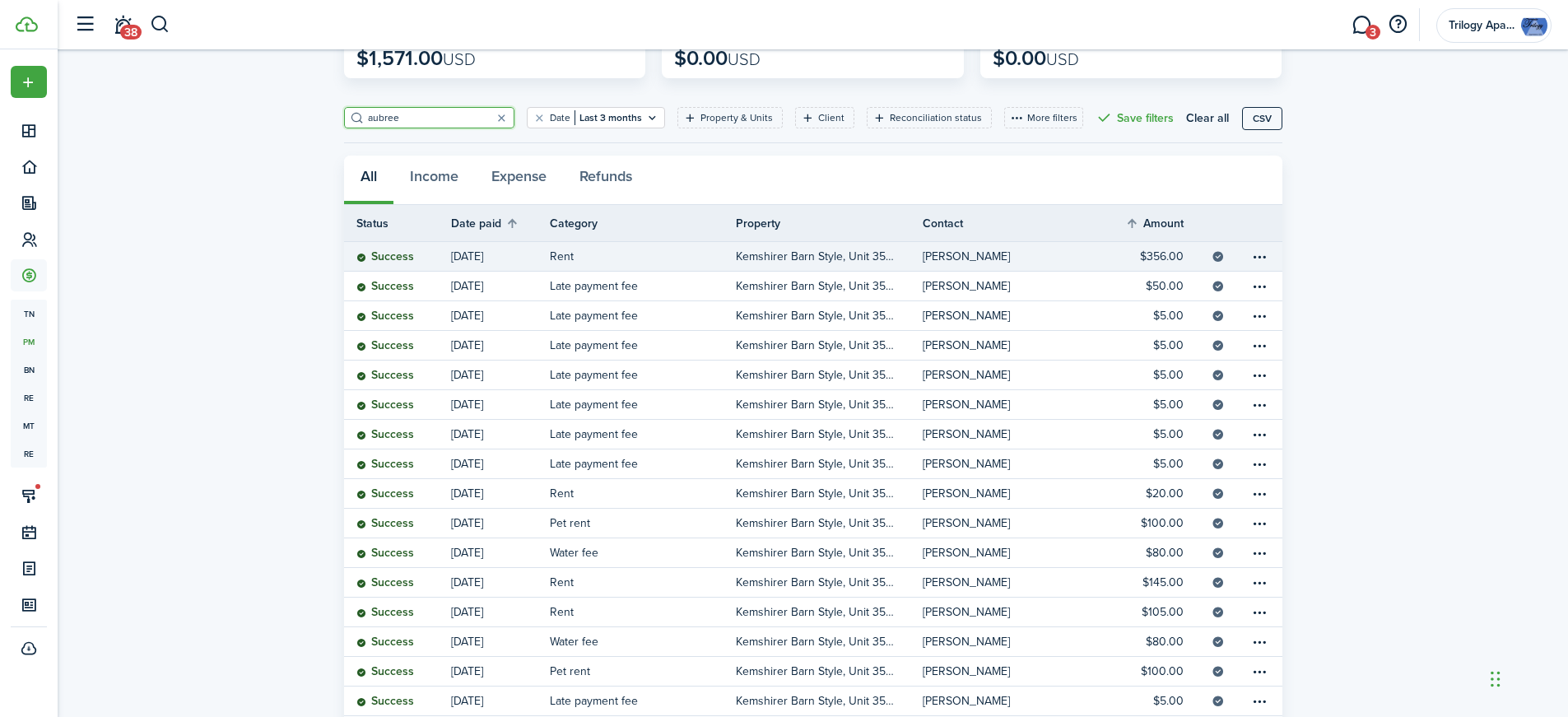
scroll to position [96, 0]
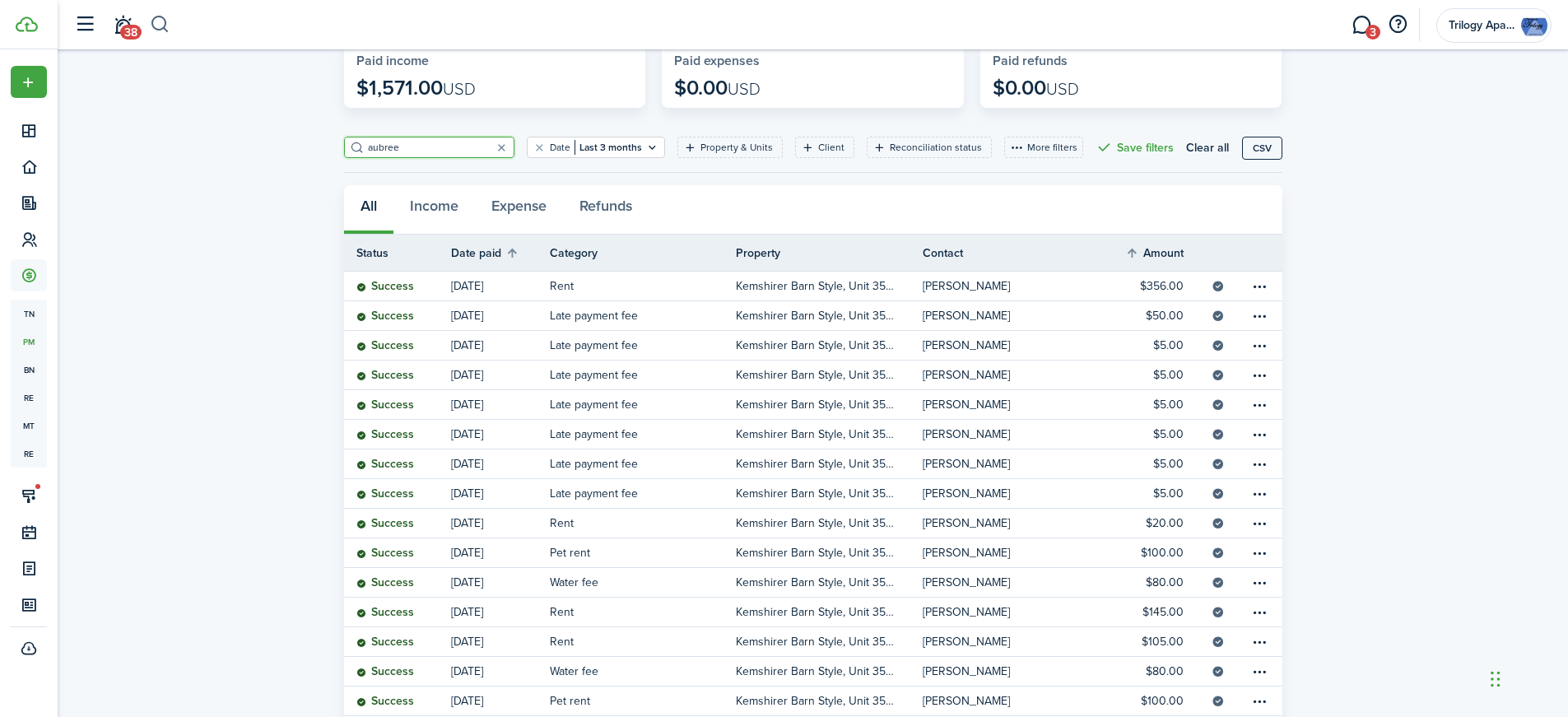
click at [161, 19] on button "button" at bounding box center [160, 25] width 21 height 28
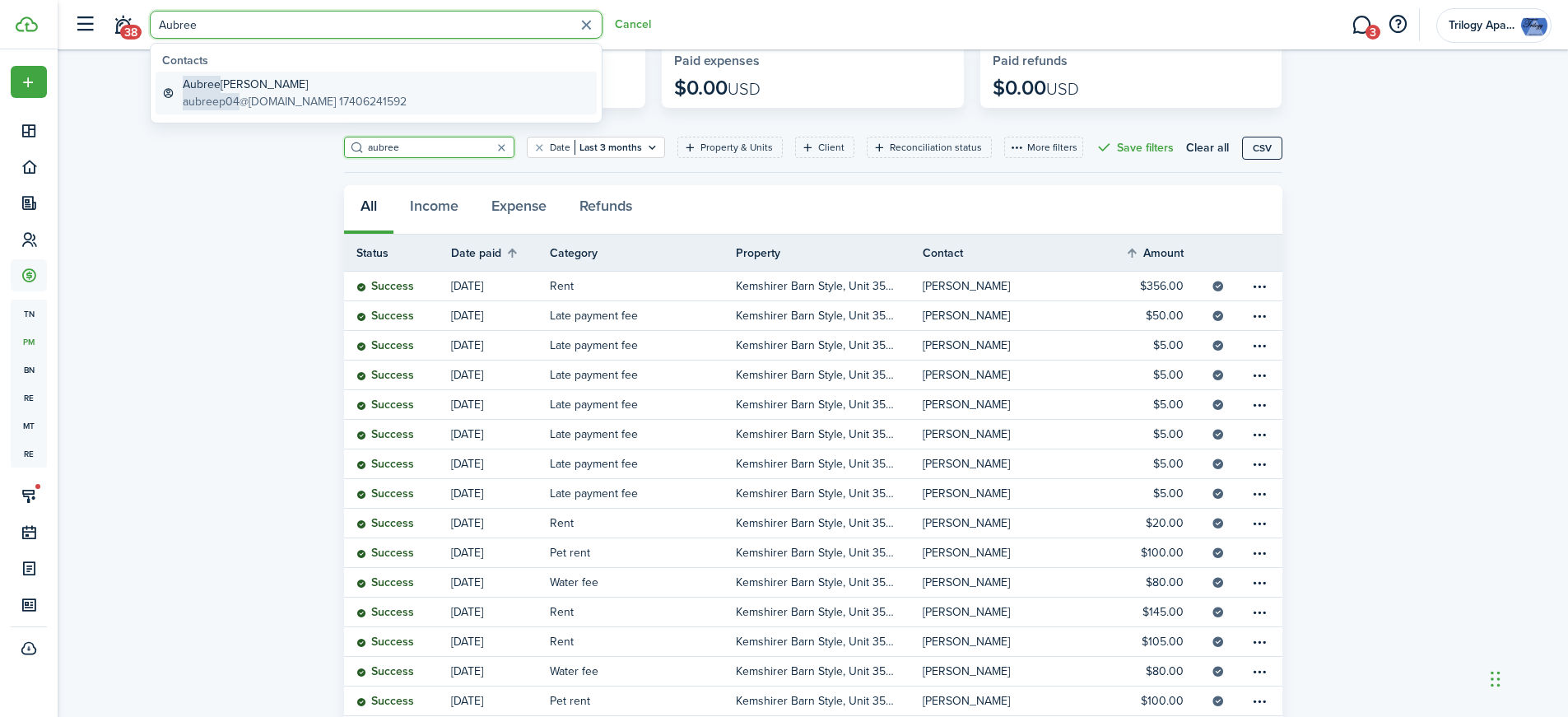
type input "Aubree"
click at [258, 87] on global-search-item-title "Aubree [PERSON_NAME]" at bounding box center [295, 84] width 224 height 17
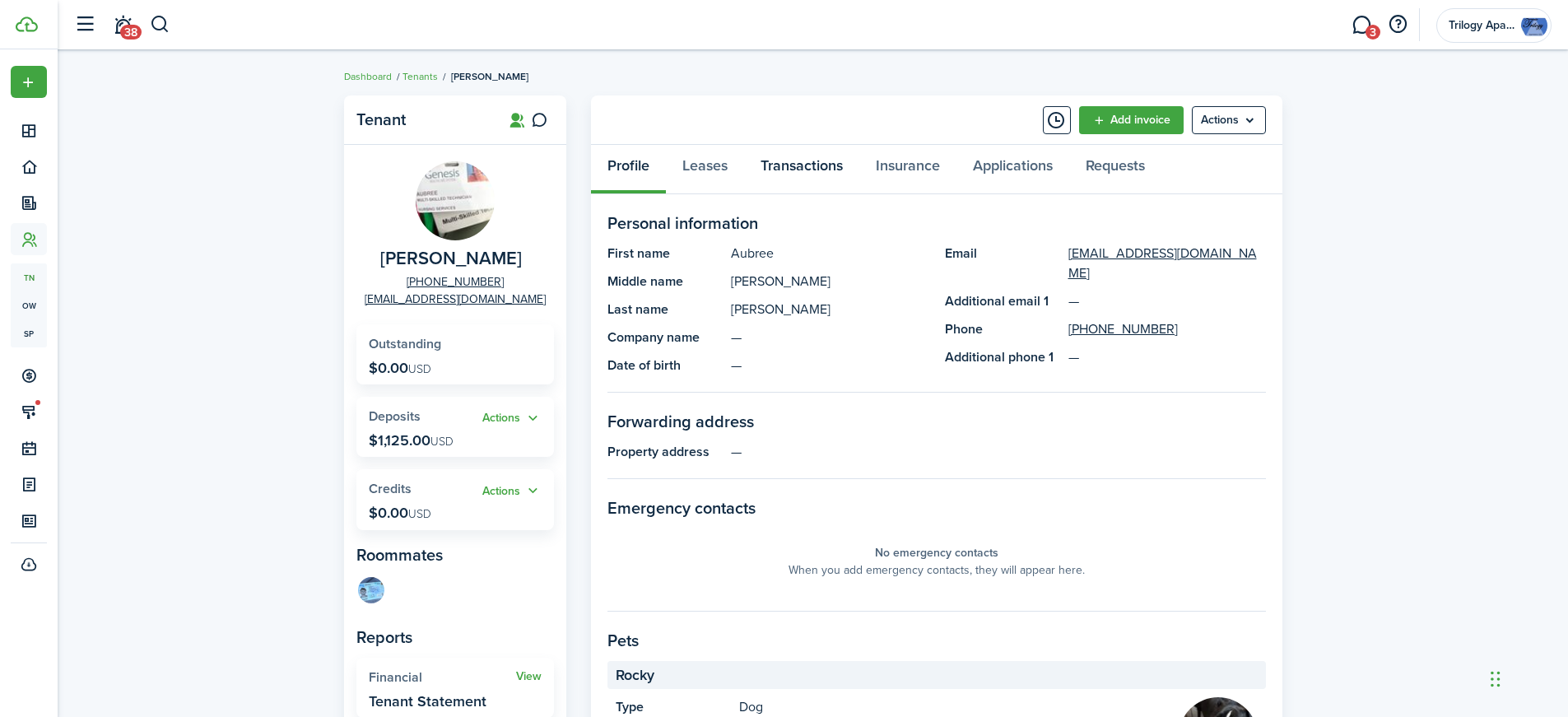
click at [812, 165] on link "Transactions" at bounding box center [801, 169] width 115 height 49
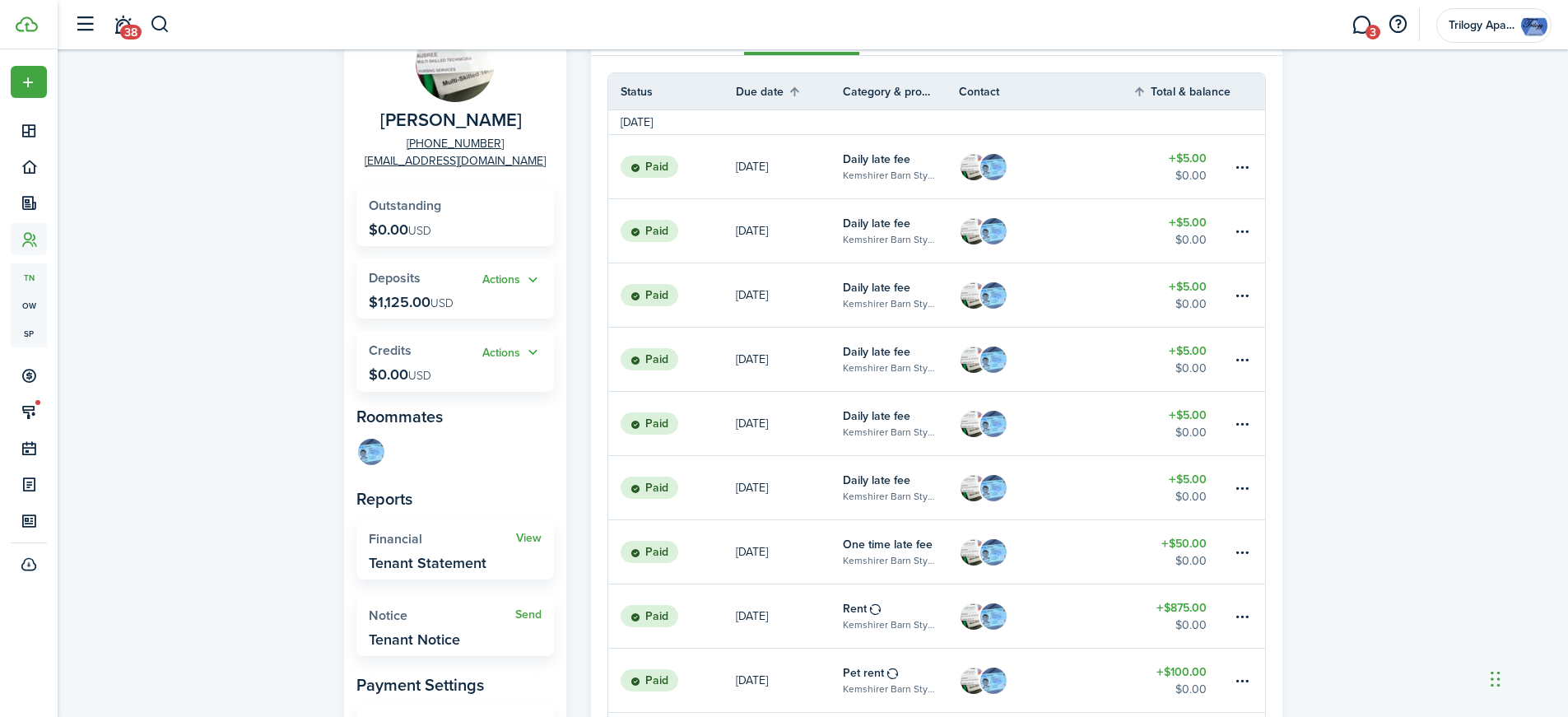
scroll to position [165, 0]
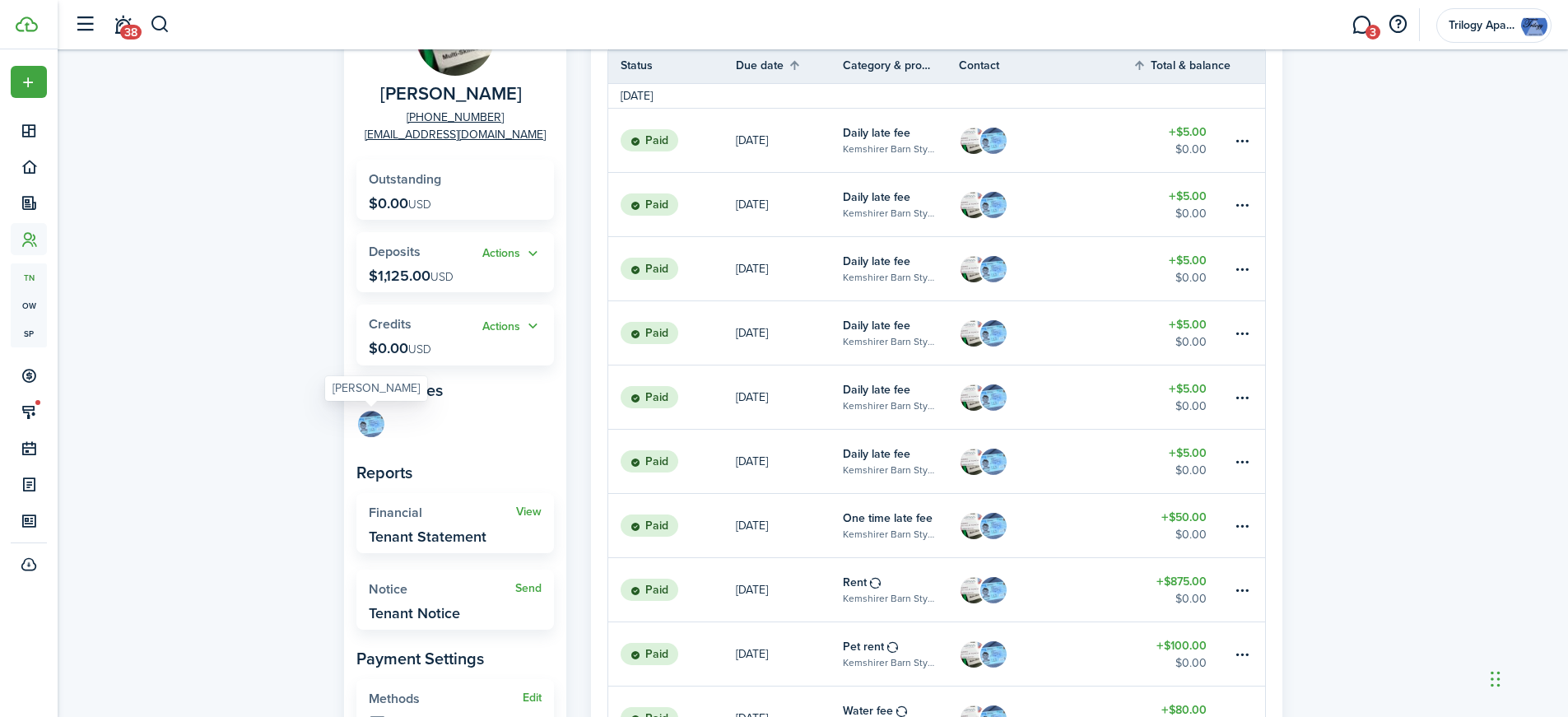
click at [375, 427] on img at bounding box center [371, 424] width 26 height 26
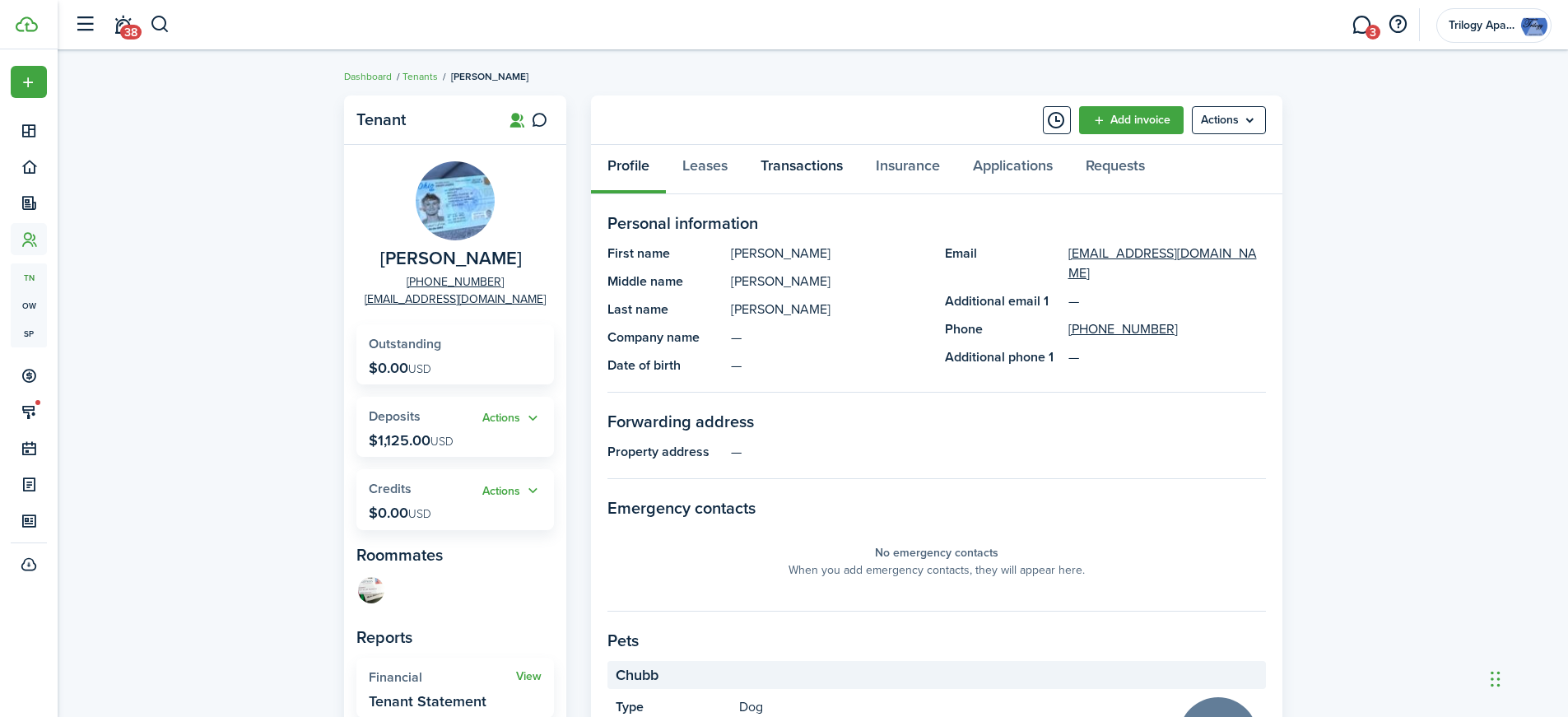
click at [820, 167] on link "Transactions" at bounding box center [801, 169] width 115 height 49
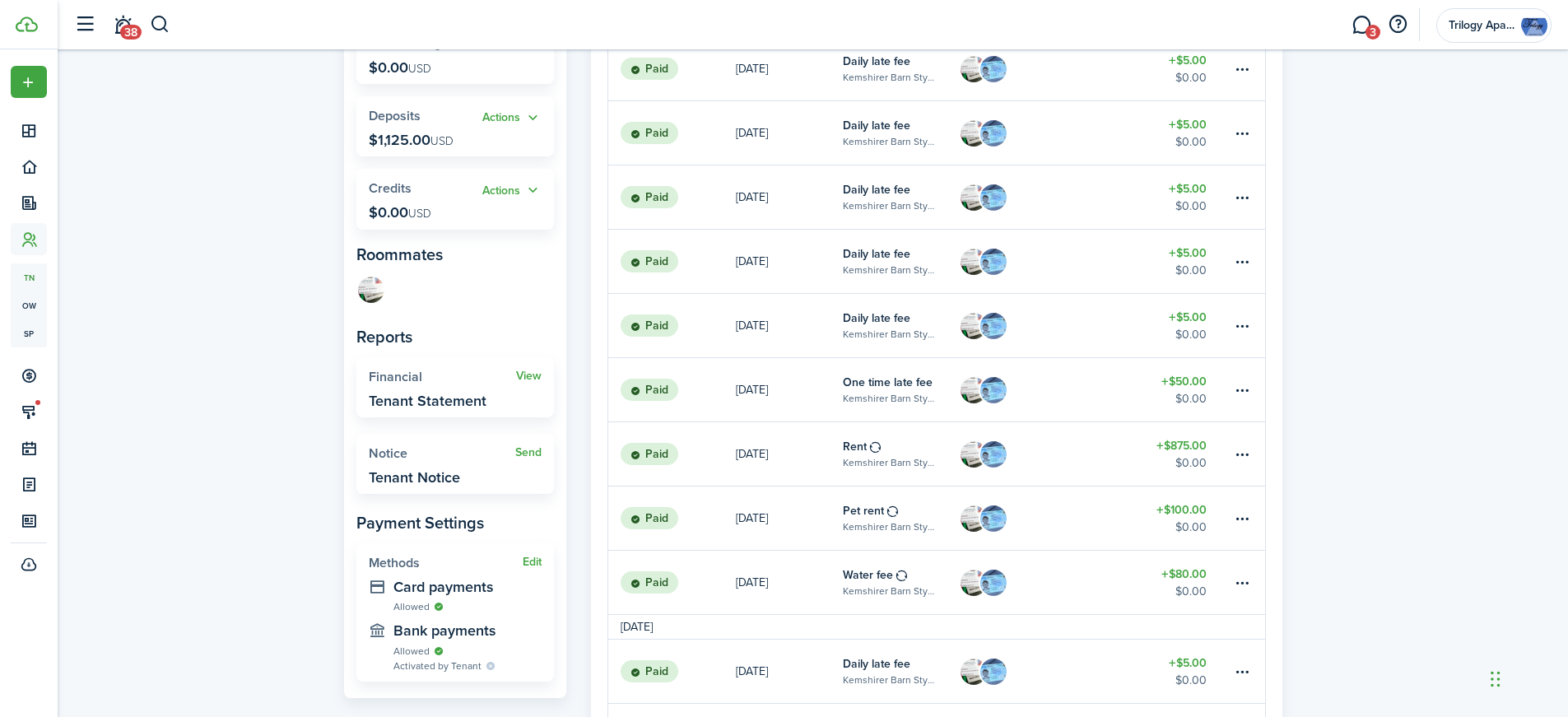
scroll to position [329, 0]
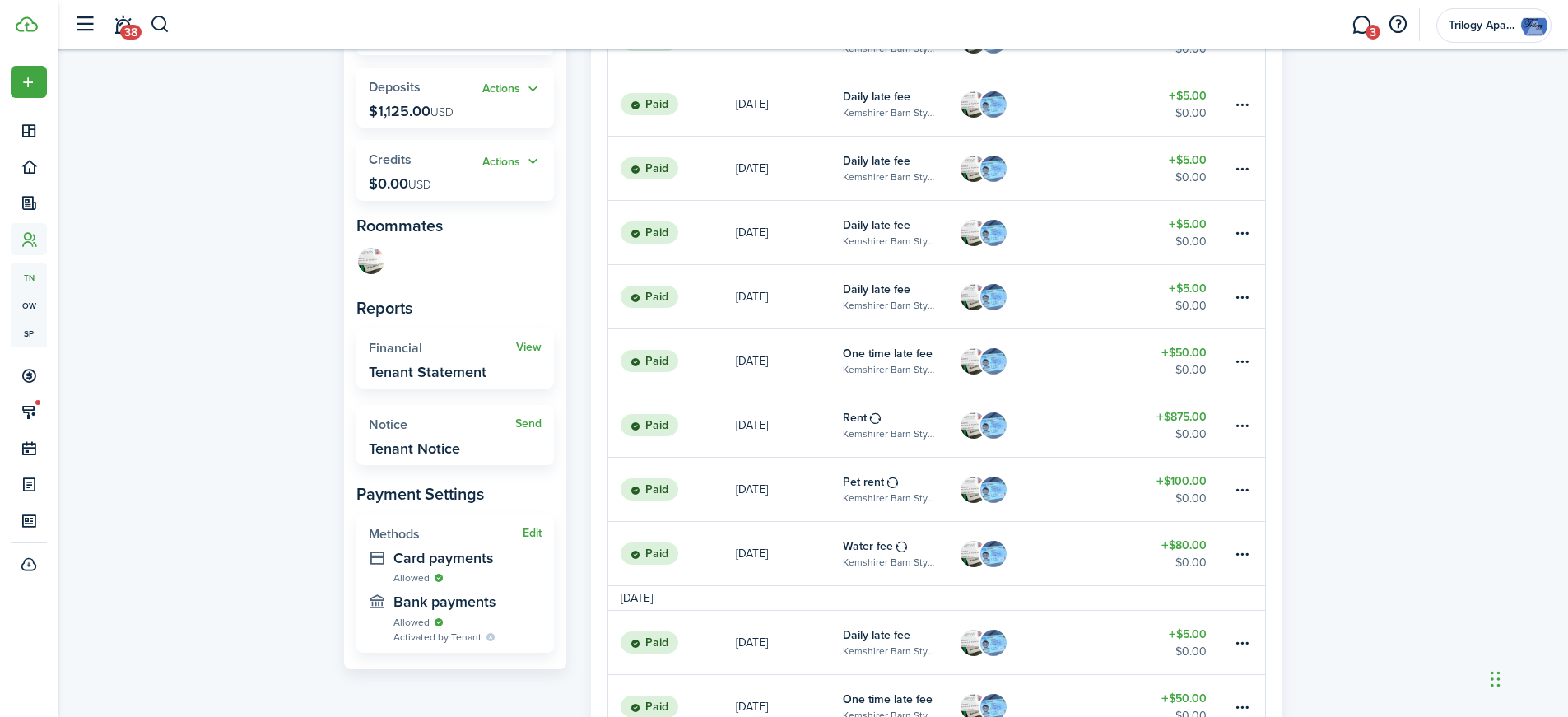
click at [881, 429] on table-subtitle "Kemshirer Barn Style, Unit 3550 D" at bounding box center [888, 433] width 91 height 15
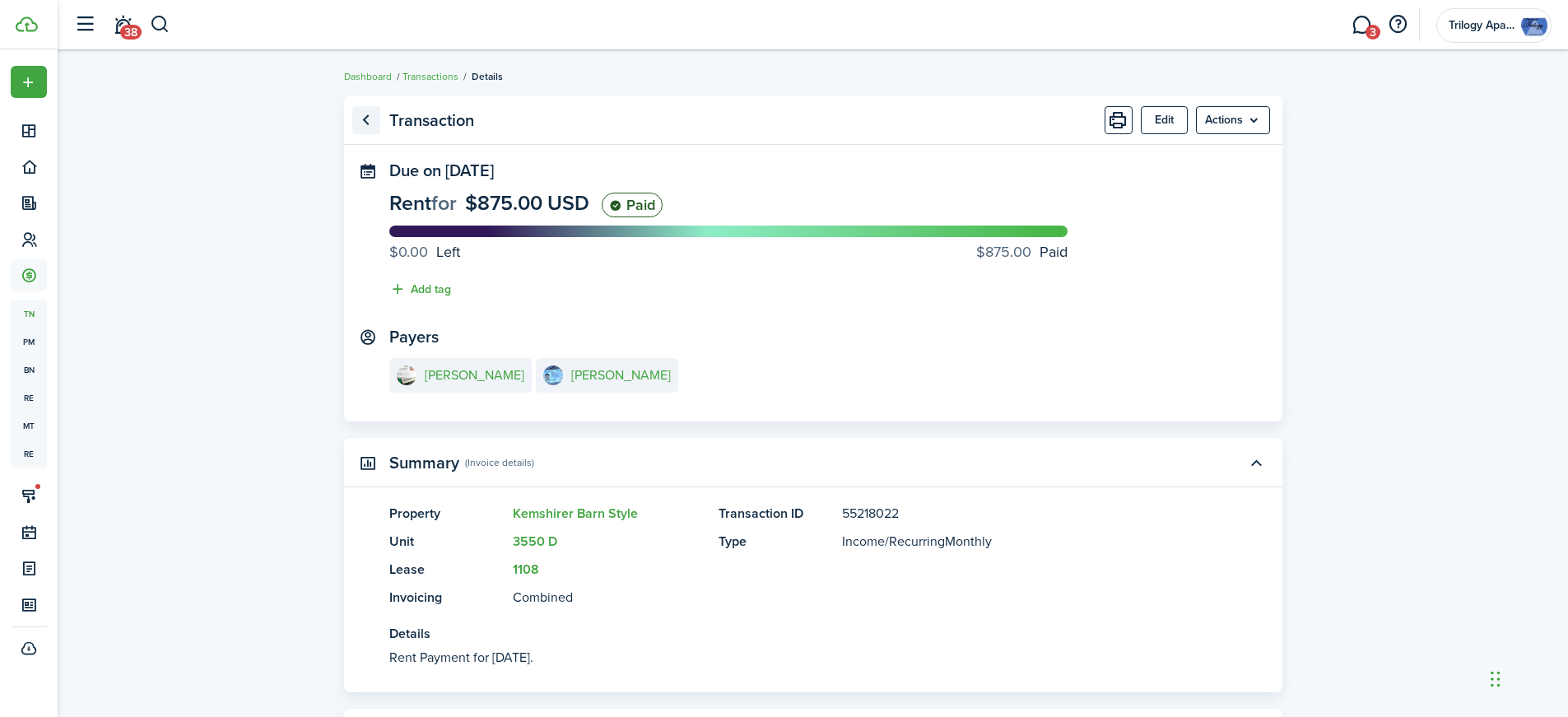
click at [360, 120] on link "Go back" at bounding box center [366, 120] width 28 height 28
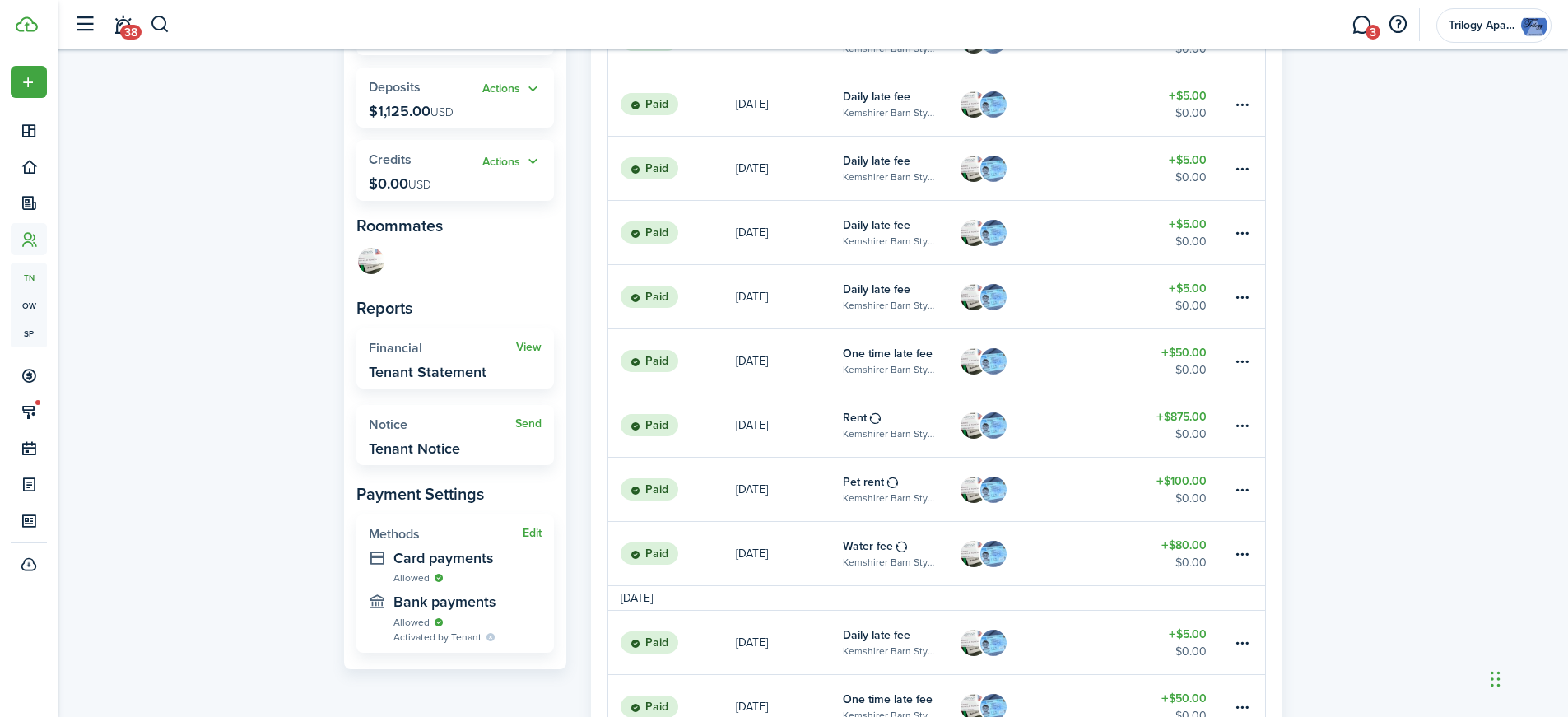
scroll to position [411, 0]
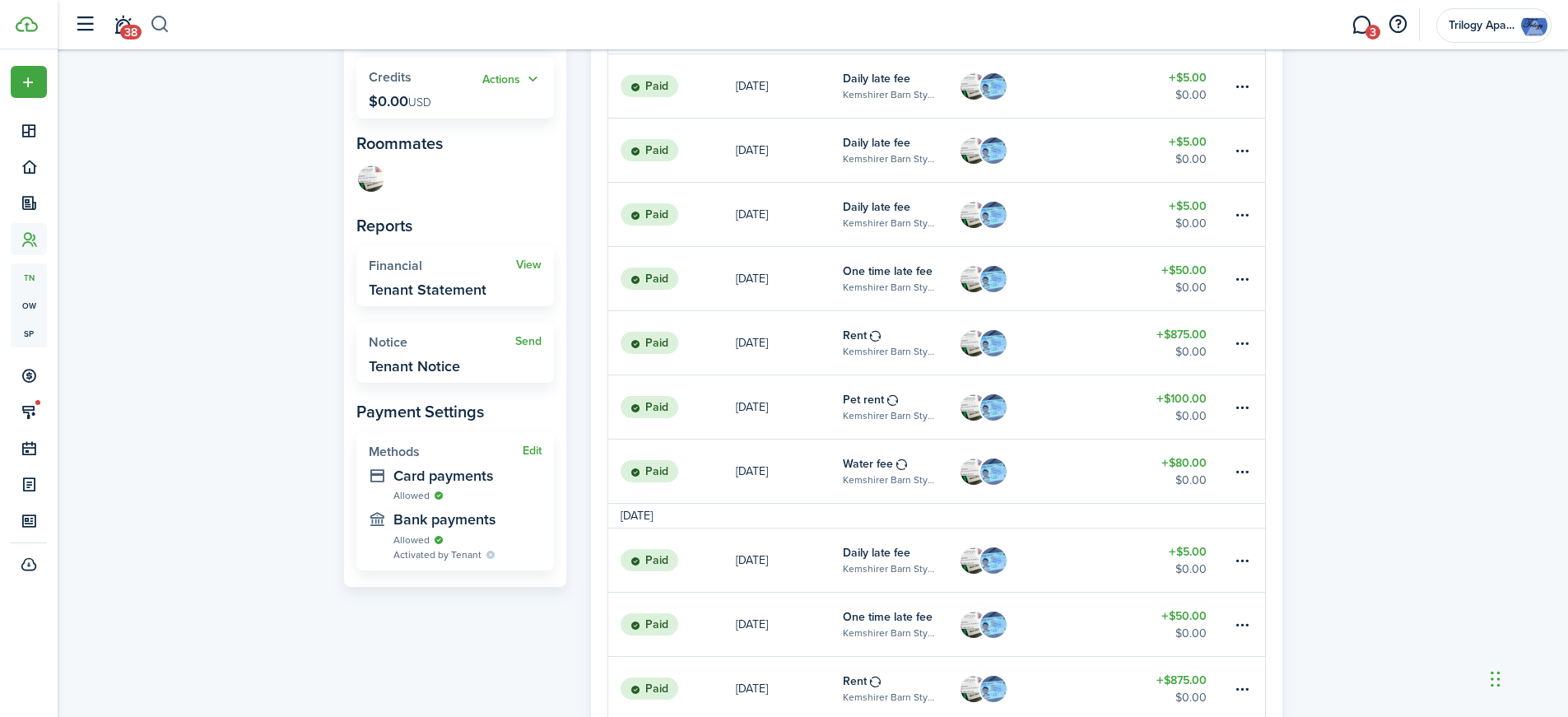
click at [167, 21] on button "button" at bounding box center [160, 25] width 21 height 28
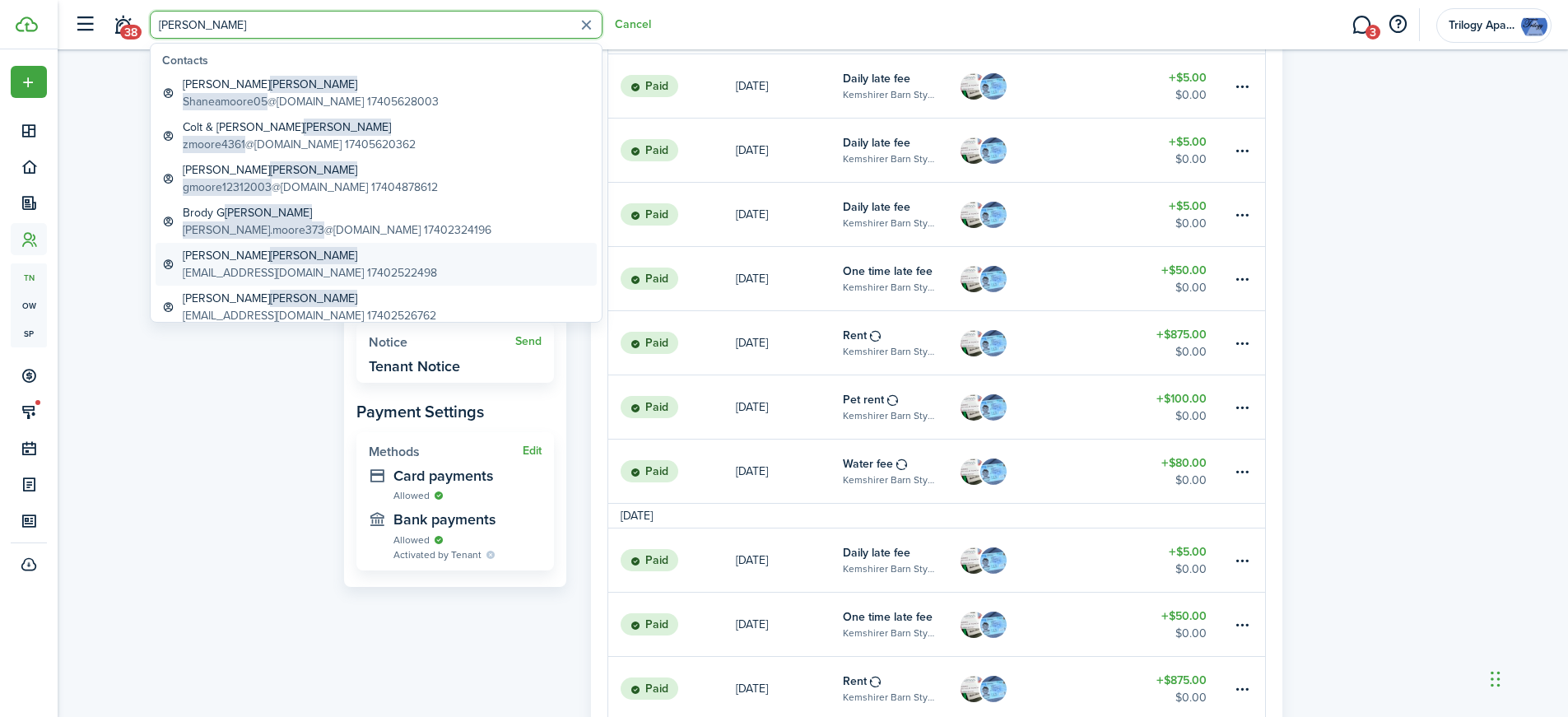
type input "[PERSON_NAME]"
click at [270, 253] on span "[PERSON_NAME]" at bounding box center [313, 255] width 87 height 17
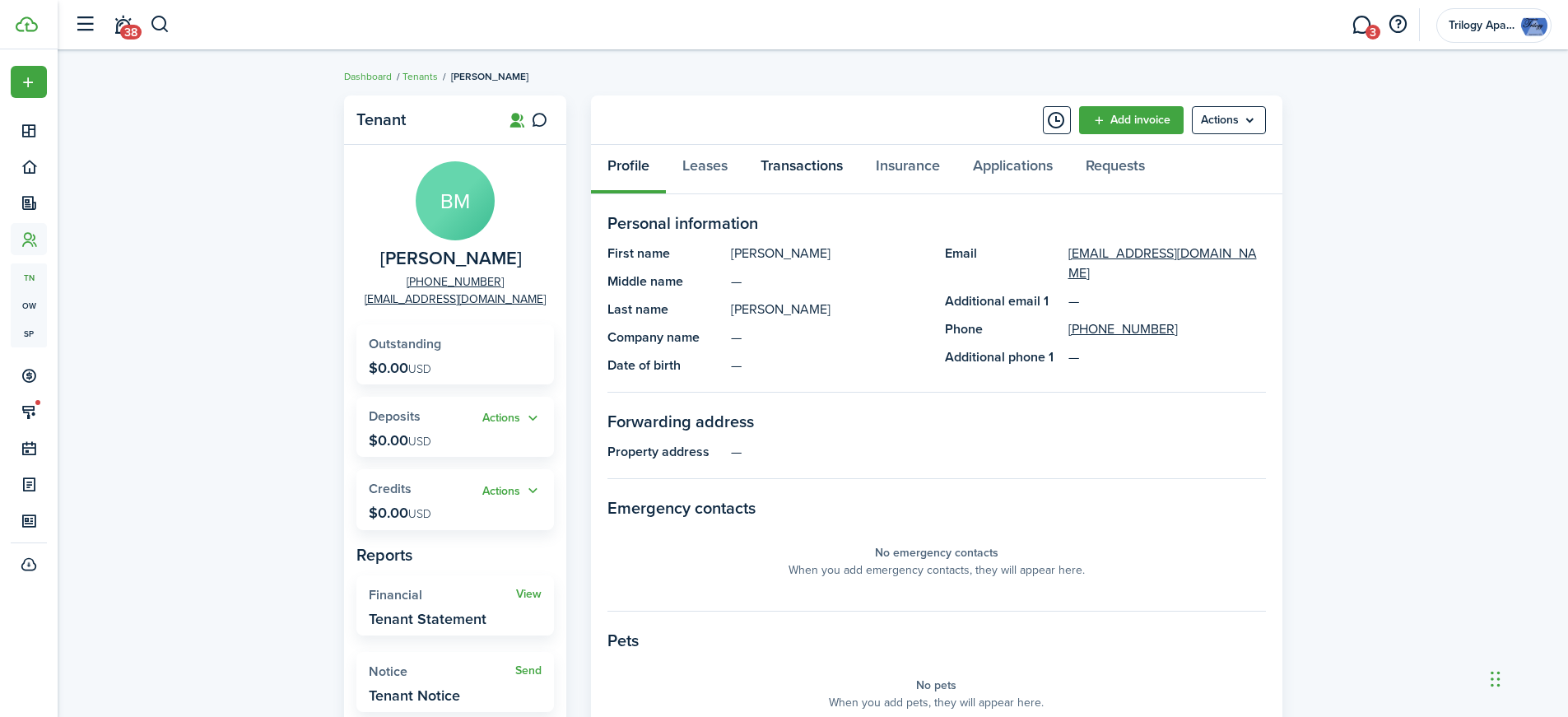
click at [806, 161] on link "Transactions" at bounding box center [801, 169] width 115 height 49
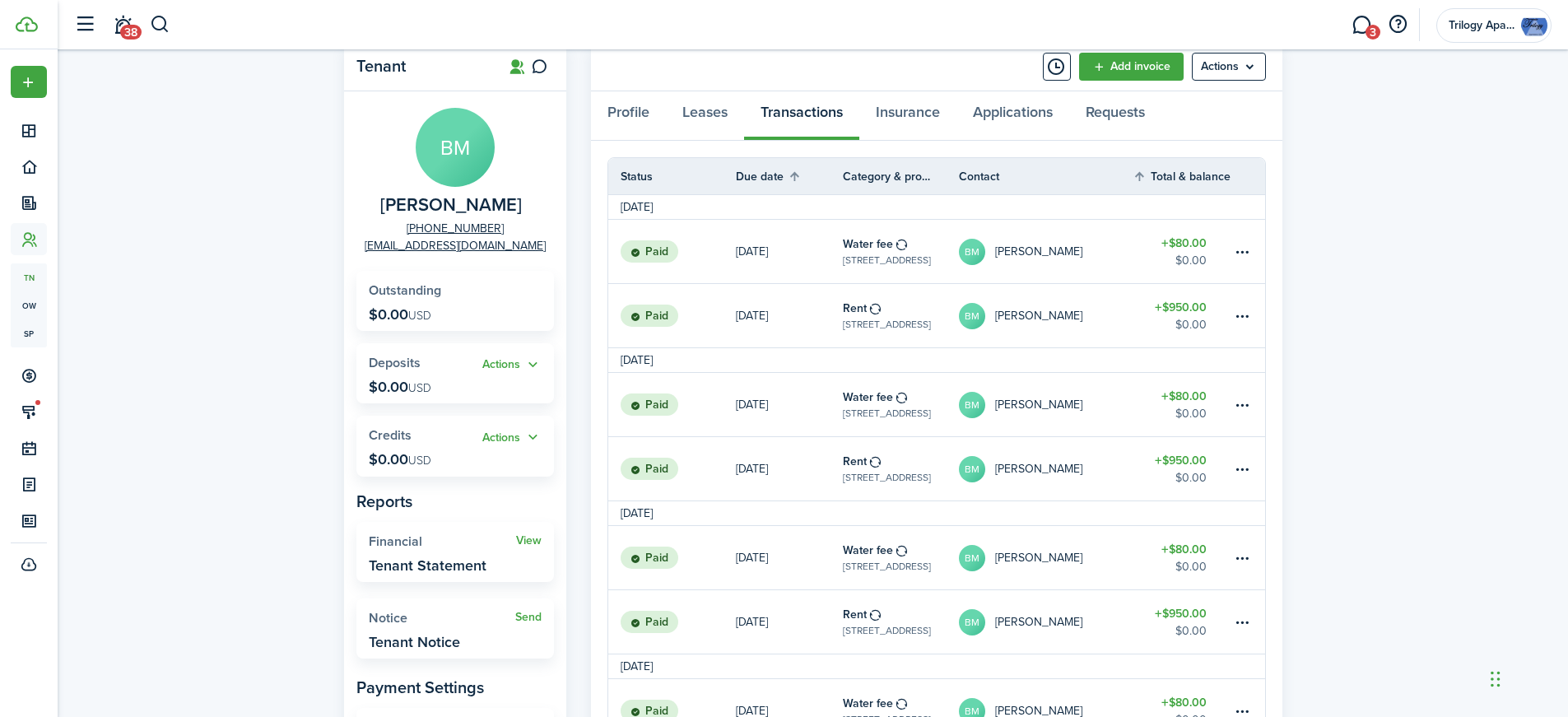
scroll to position [82, 0]
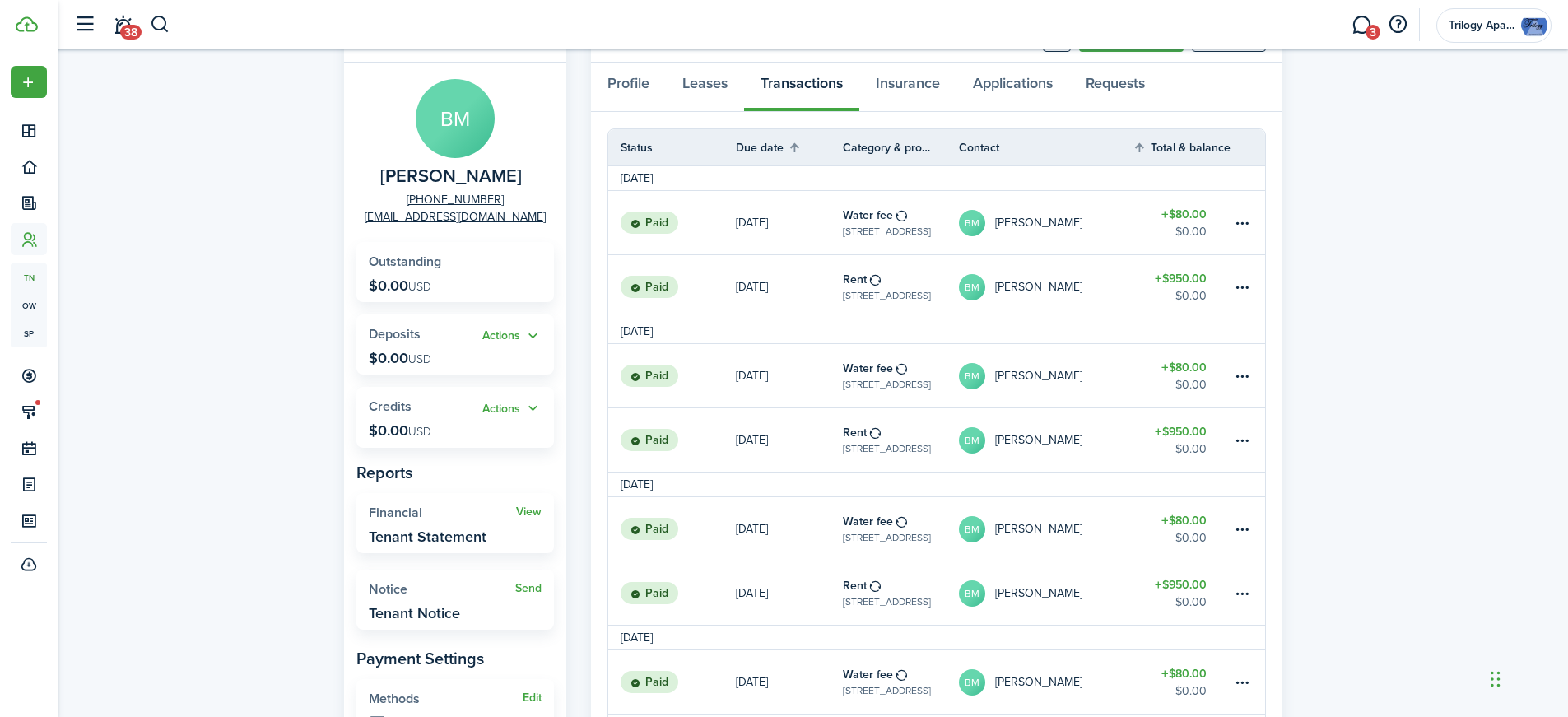
click at [1123, 301] on link "BM [PERSON_NAME]" at bounding box center [1046, 286] width 174 height 63
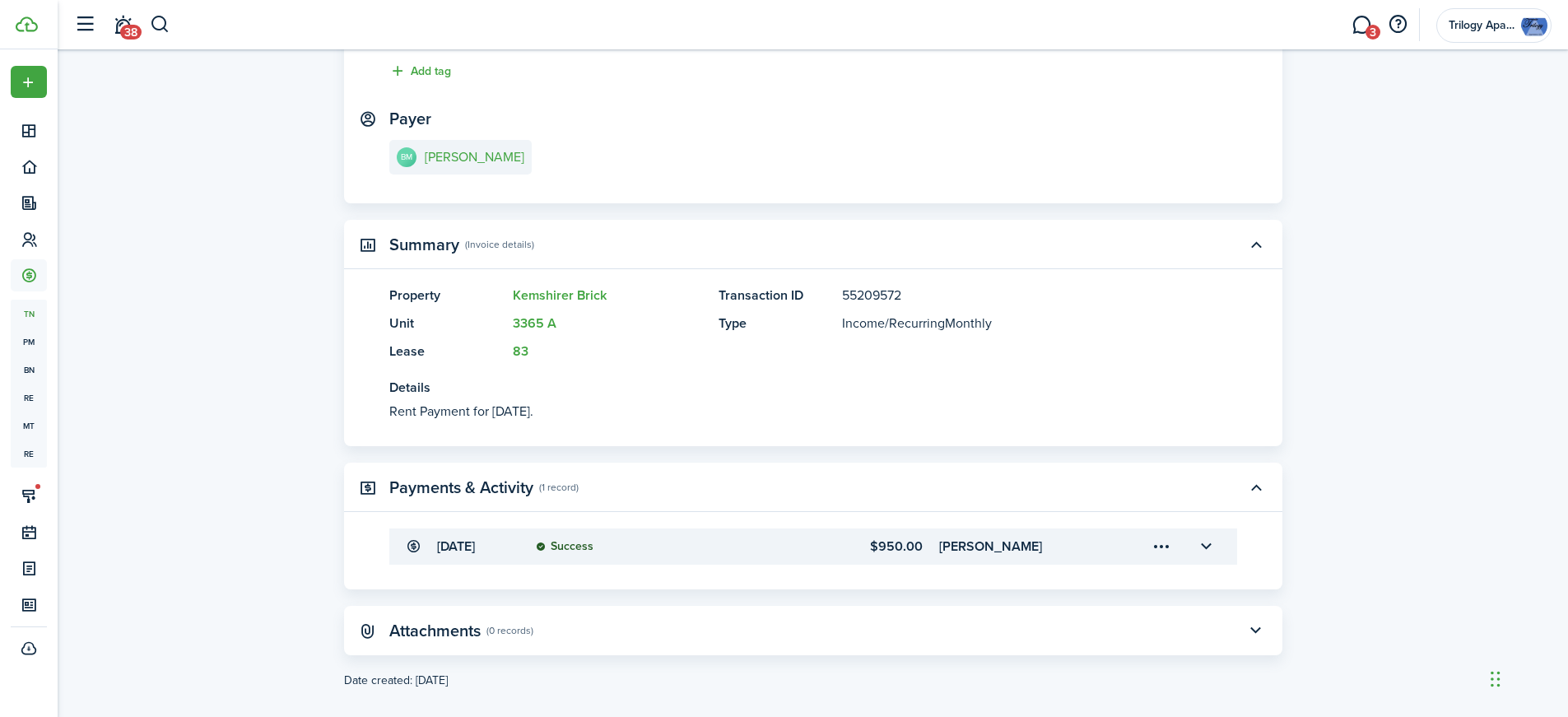
scroll to position [235, 0]
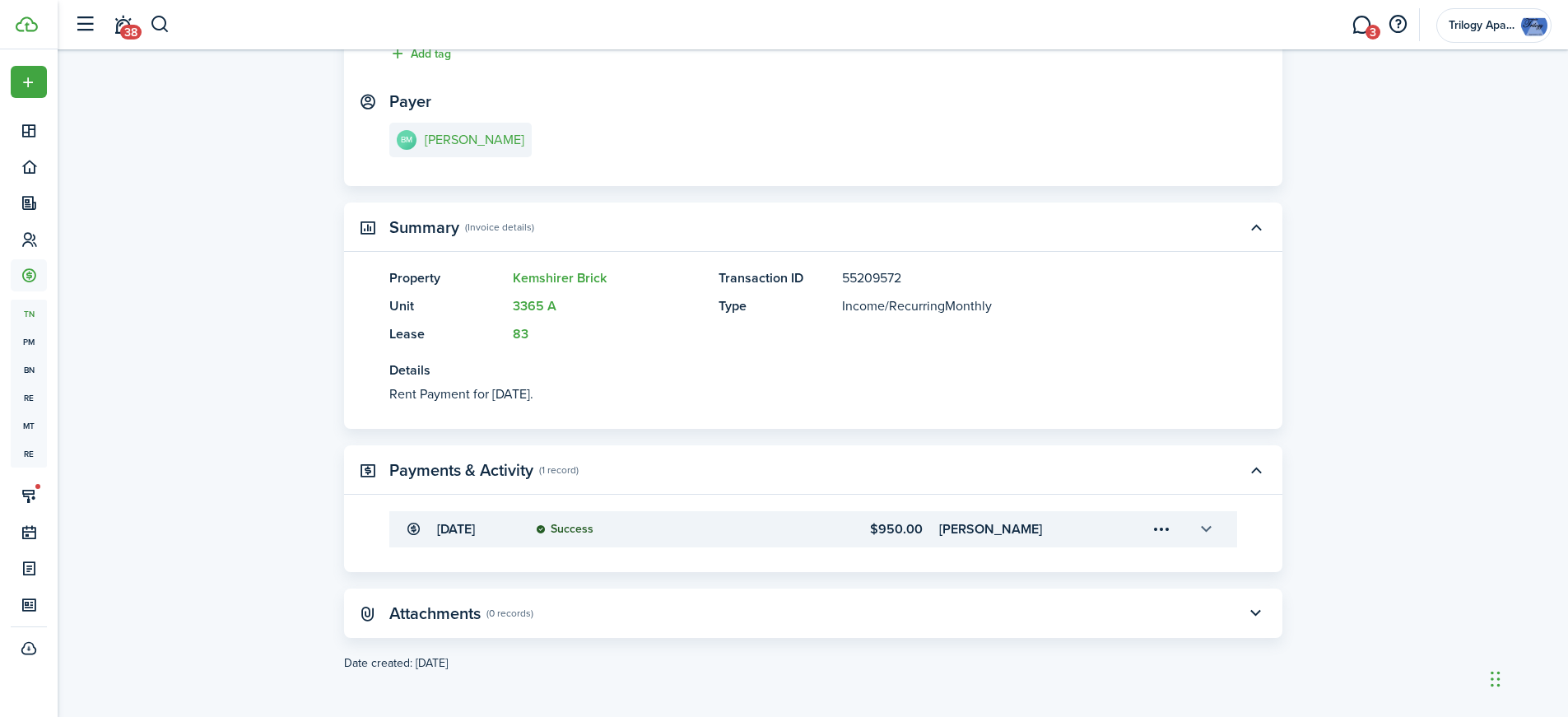
click at [1210, 534] on button "button" at bounding box center [1206, 529] width 28 height 28
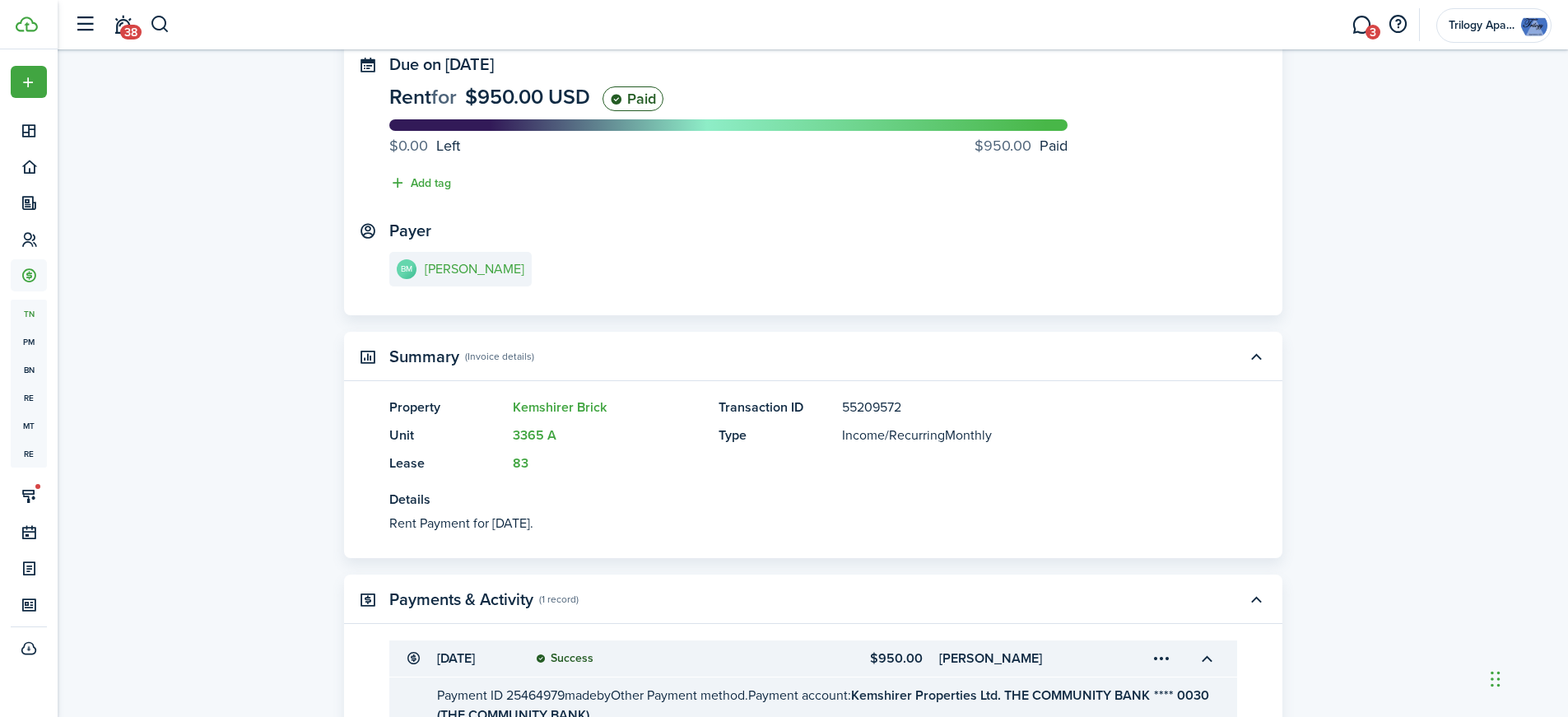
scroll to position [0, 0]
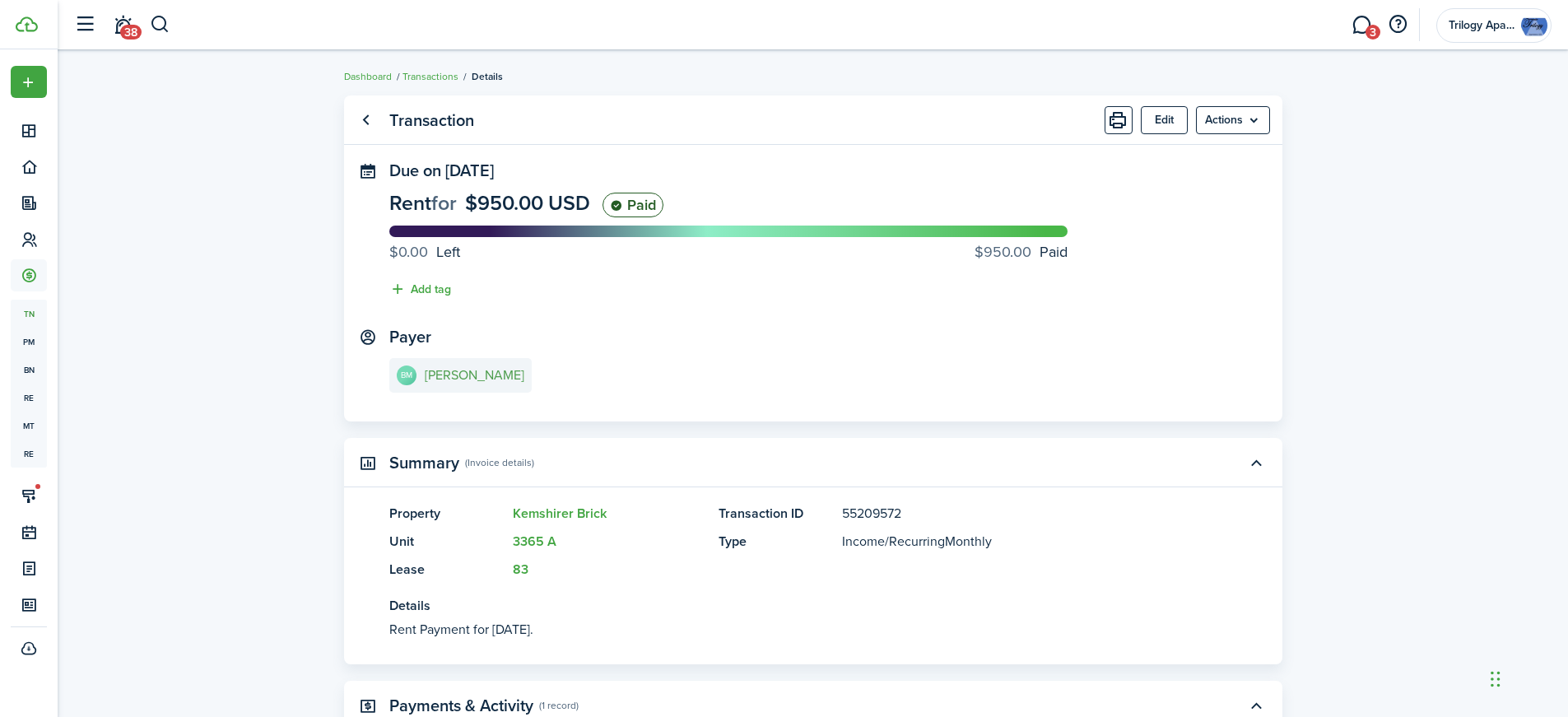
click at [477, 375] on e-details-info-title "[PERSON_NAME]" at bounding box center [475, 375] width 100 height 15
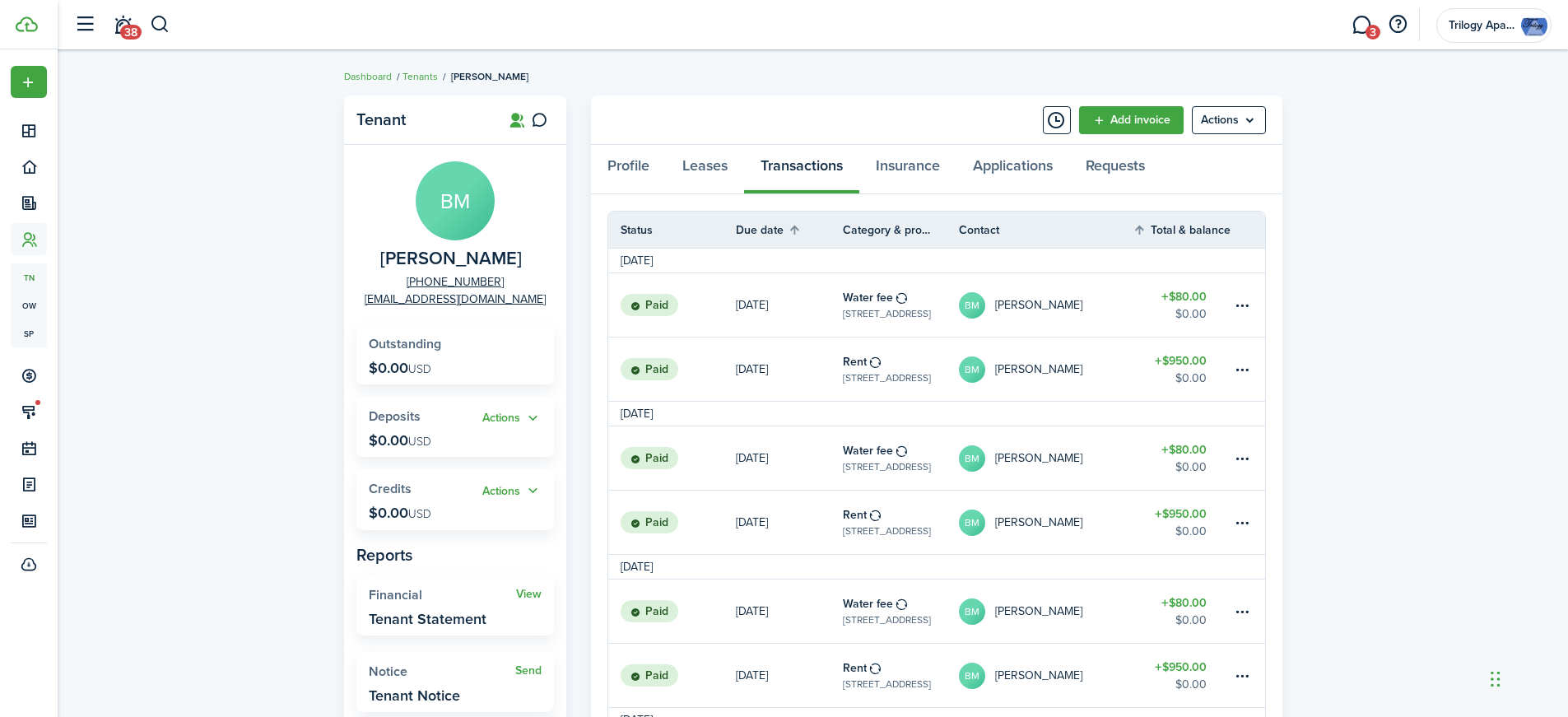
scroll to position [82, 0]
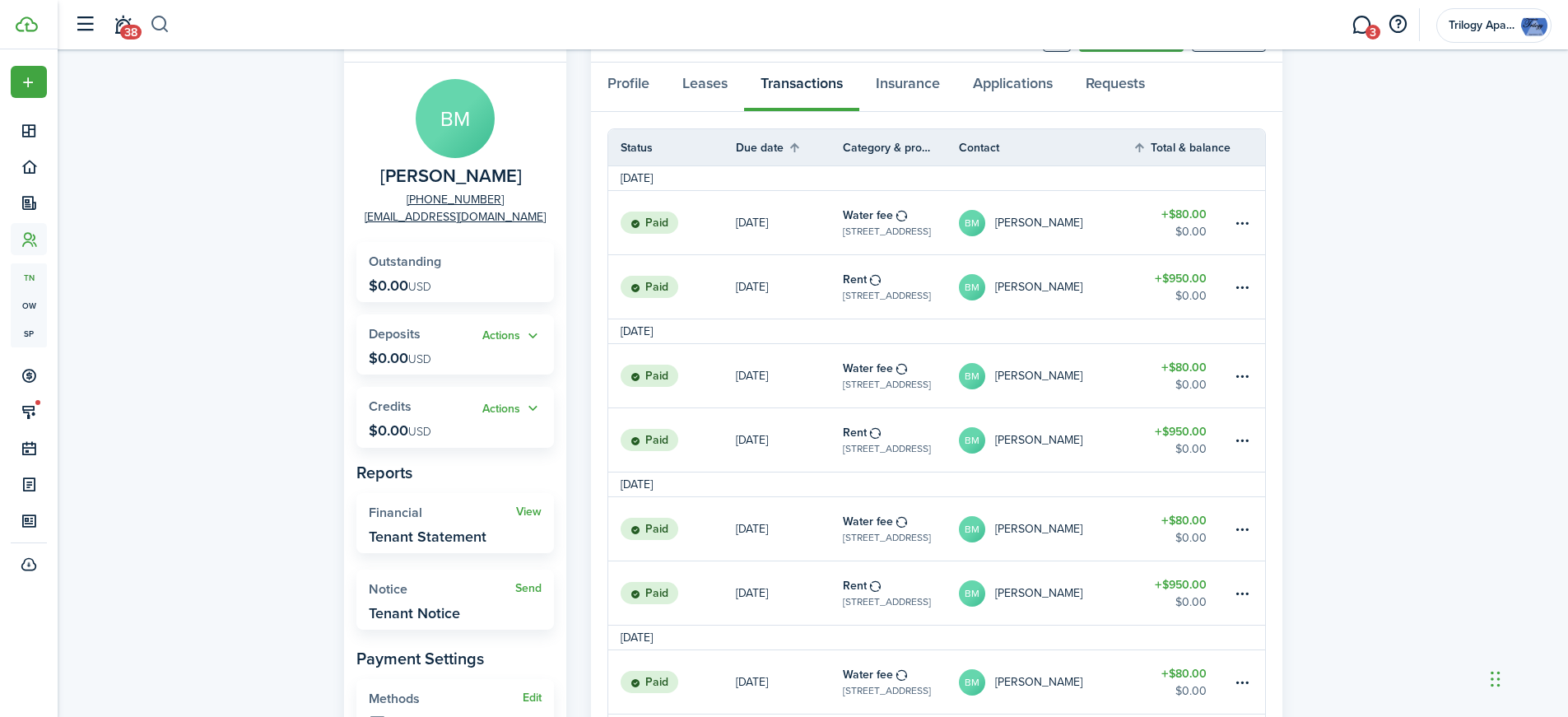
click at [157, 22] on button "button" at bounding box center [160, 25] width 21 height 28
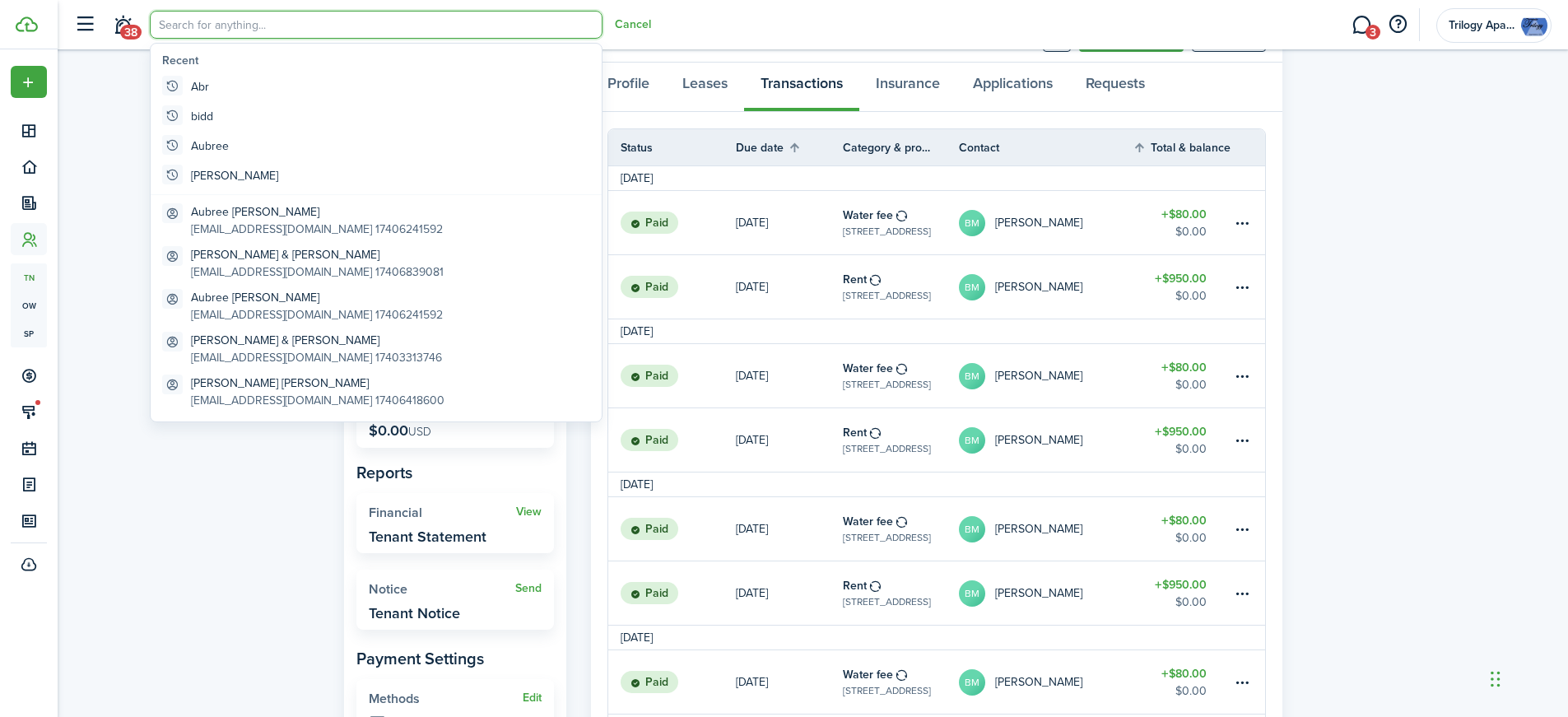
scroll to position [0, 0]
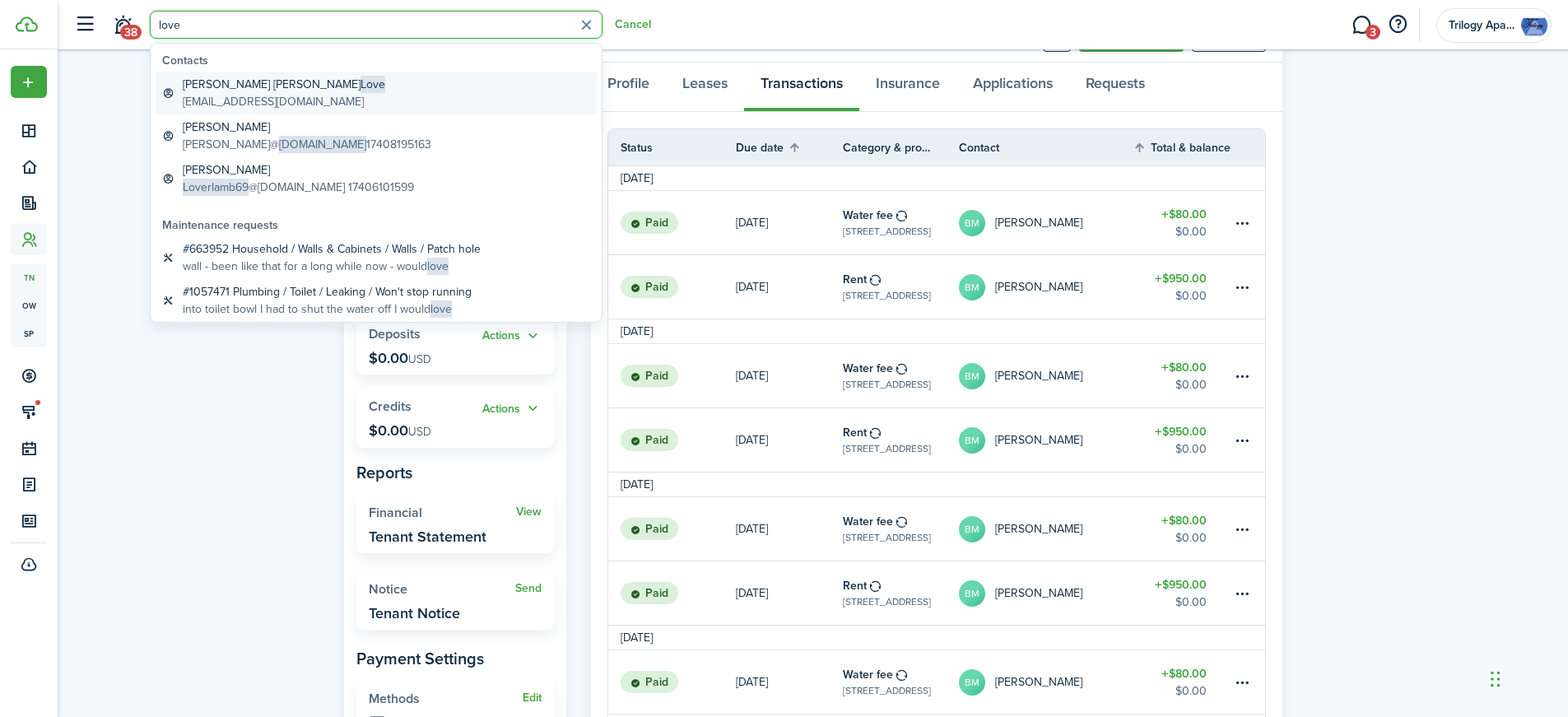
type input "love"
click at [218, 81] on global-search-item-title "[PERSON_NAME] [PERSON_NAME] Love" at bounding box center [284, 84] width 202 height 17
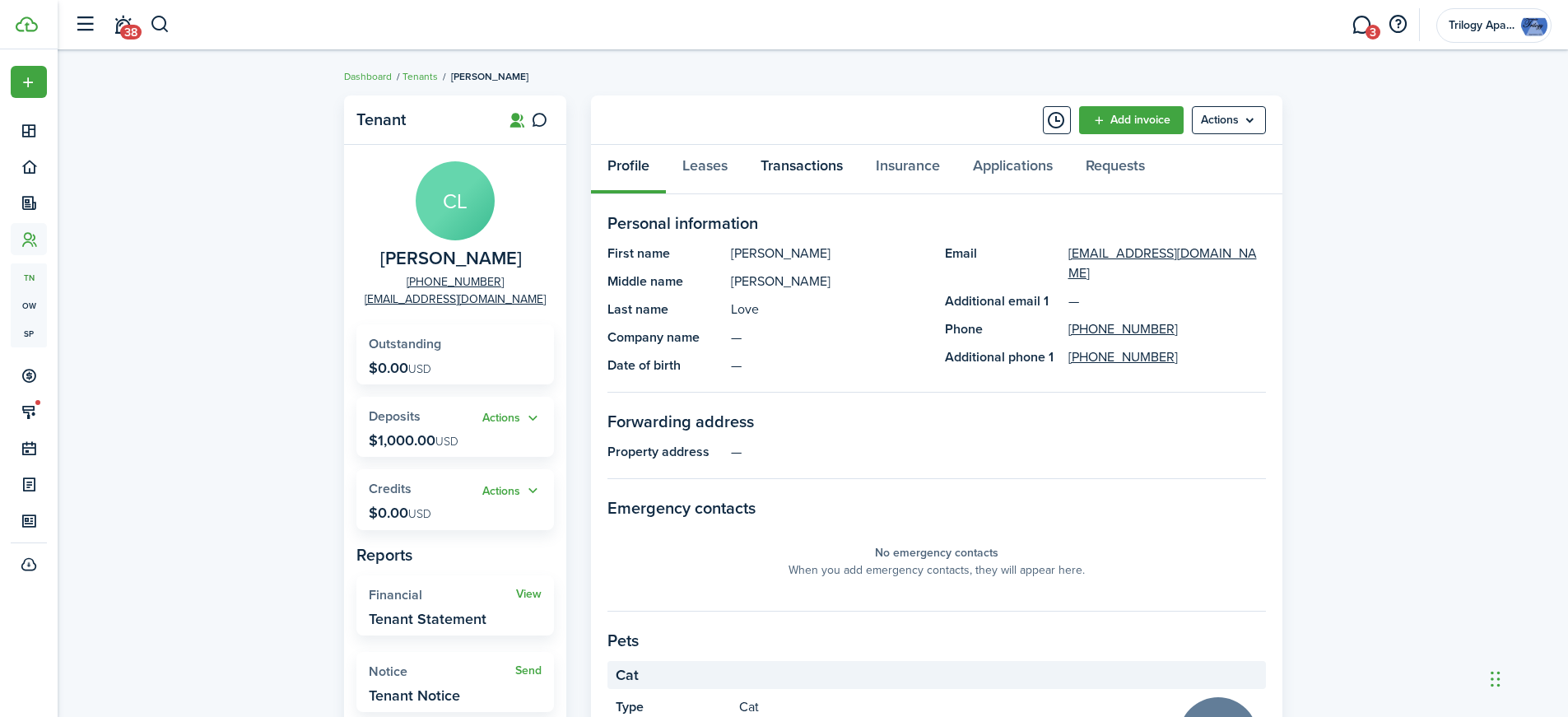
click at [798, 167] on link "Transactions" at bounding box center [801, 169] width 115 height 49
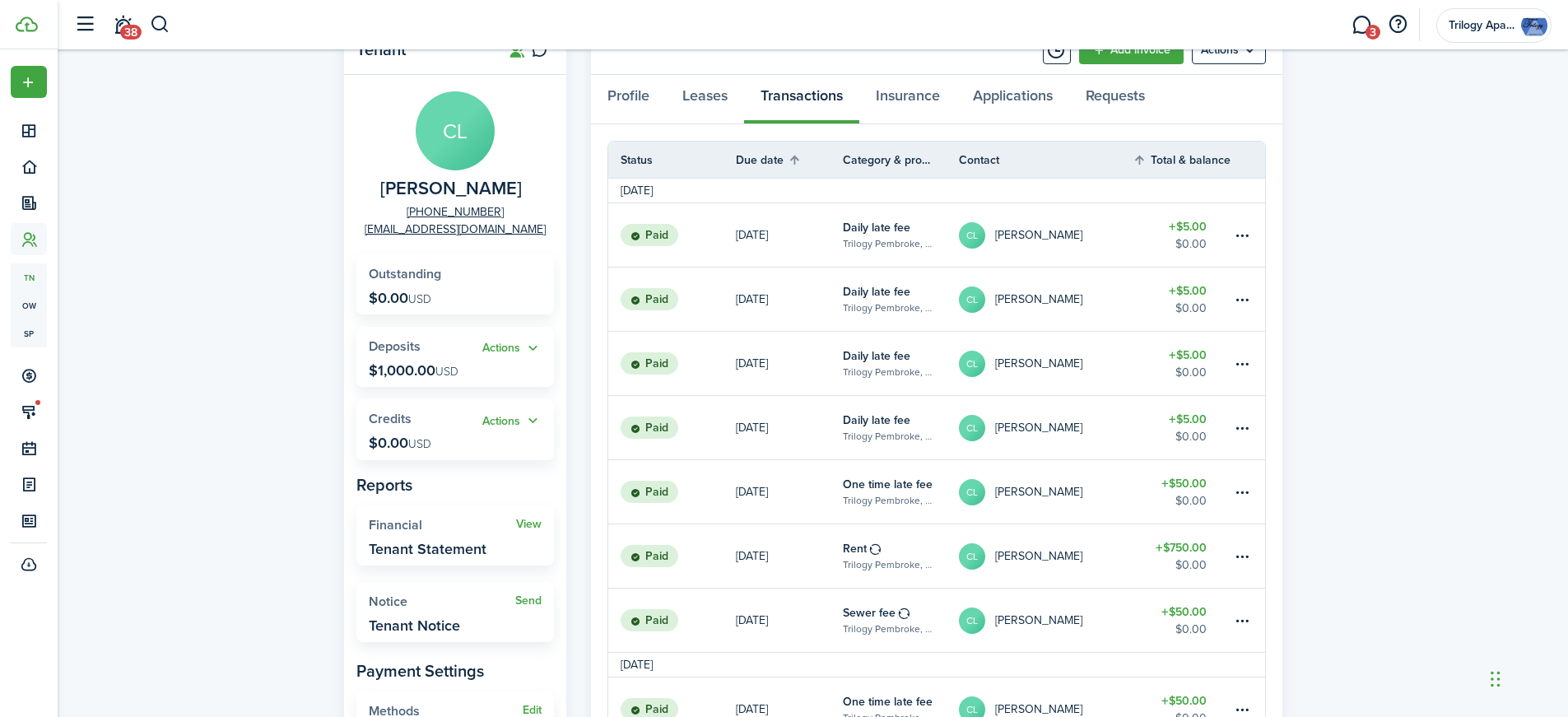
scroll to position [165, 0]
